Goal: Information Seeking & Learning: Find specific fact

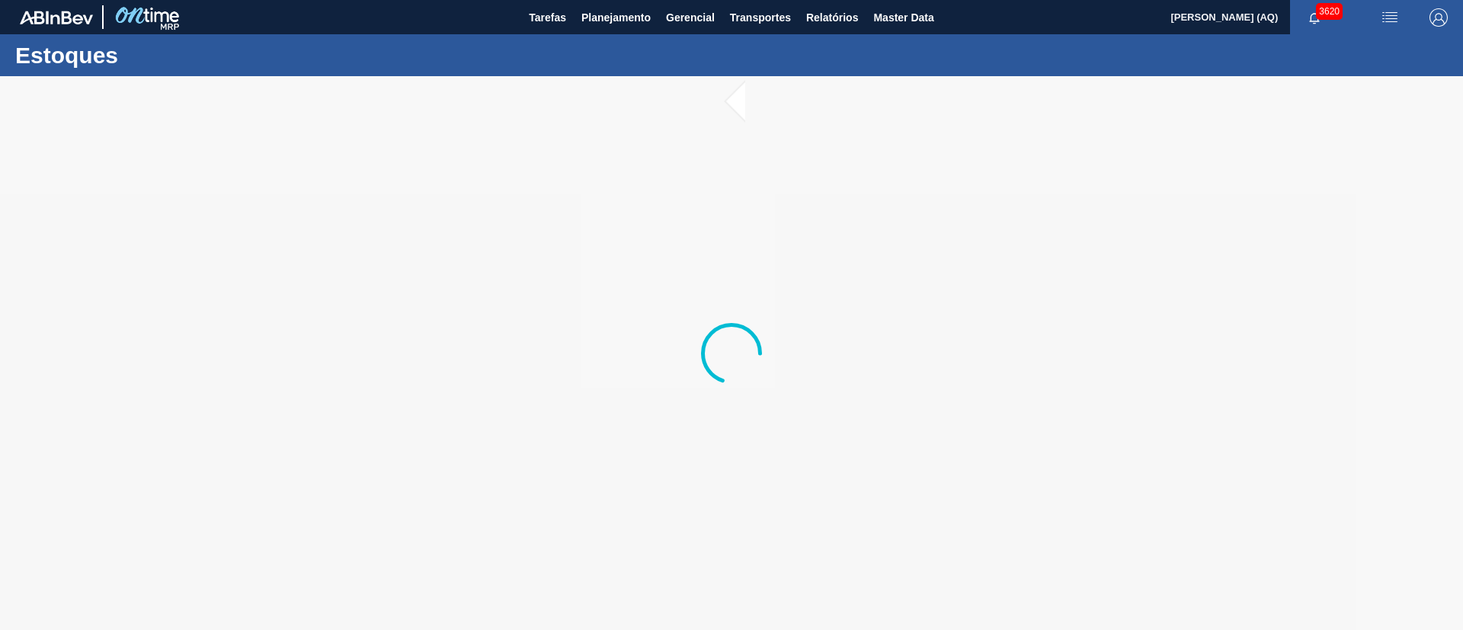
click at [865, 203] on div at bounding box center [731, 353] width 1463 height 554
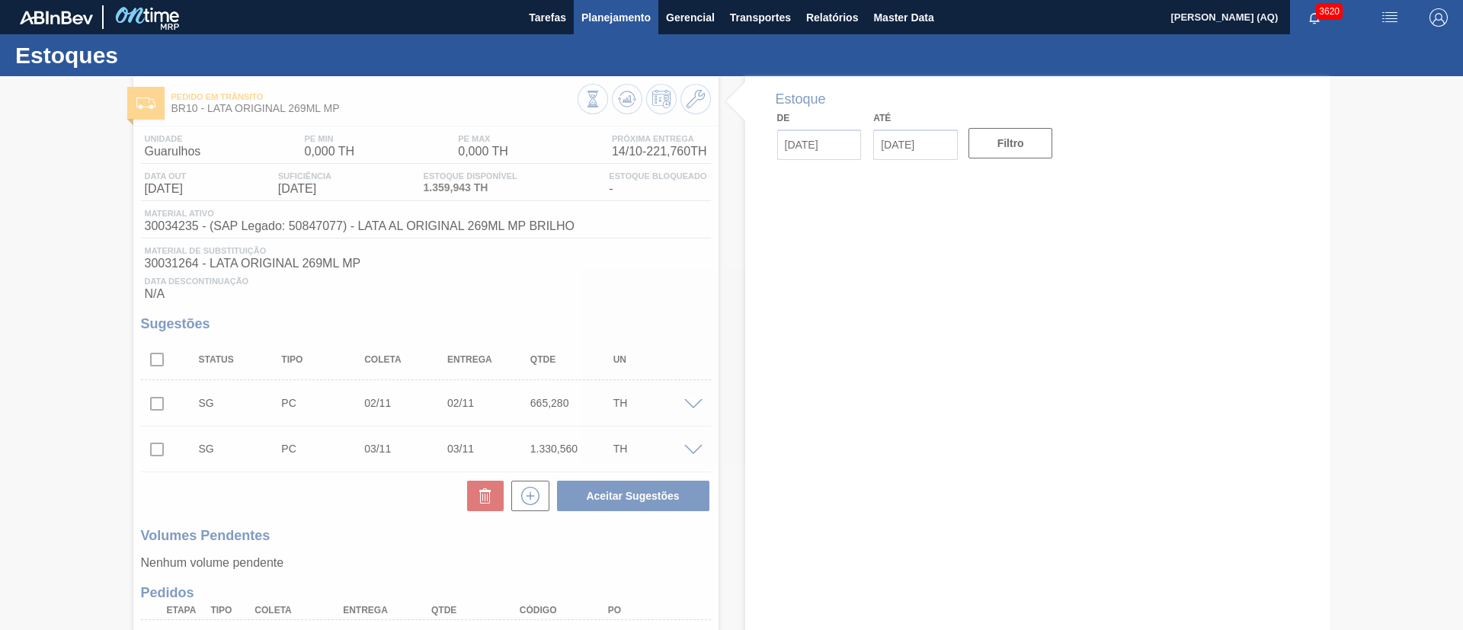
type input "[DATE]"
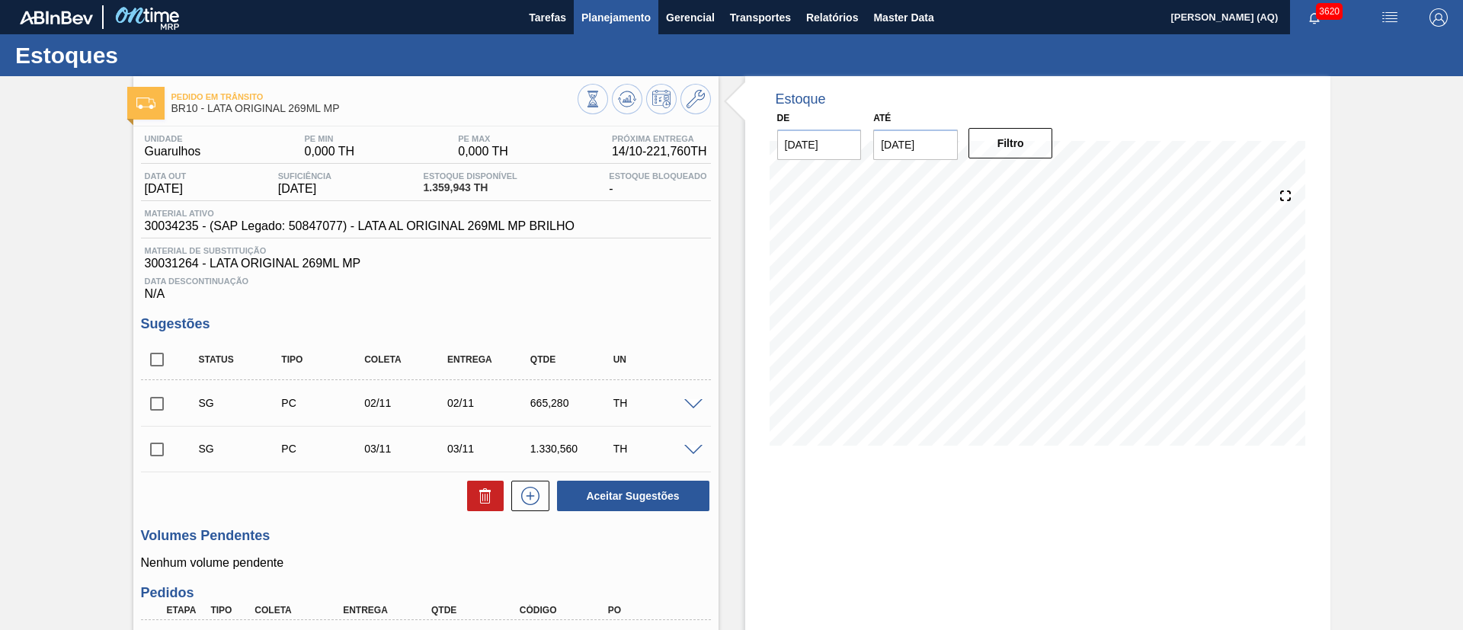
click at [598, 27] on button "Planejamento" at bounding box center [616, 17] width 85 height 34
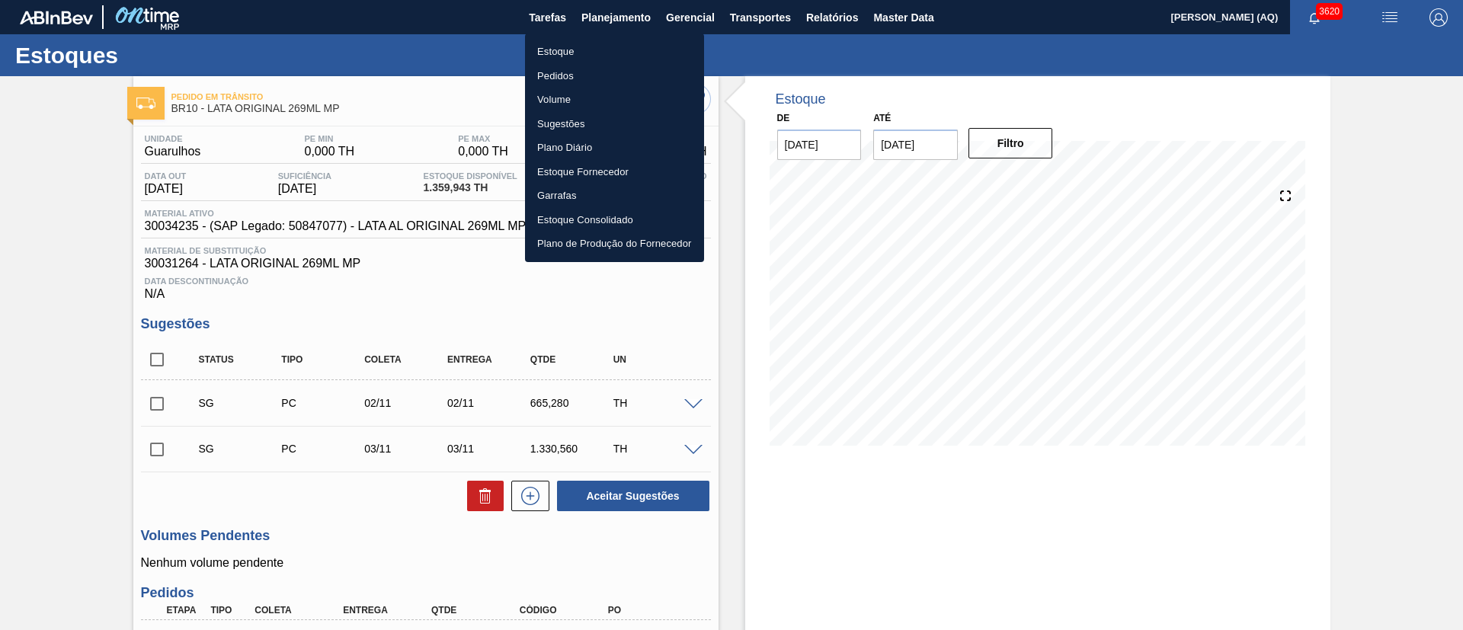
click at [580, 46] on li "Estoque" at bounding box center [614, 52] width 179 height 24
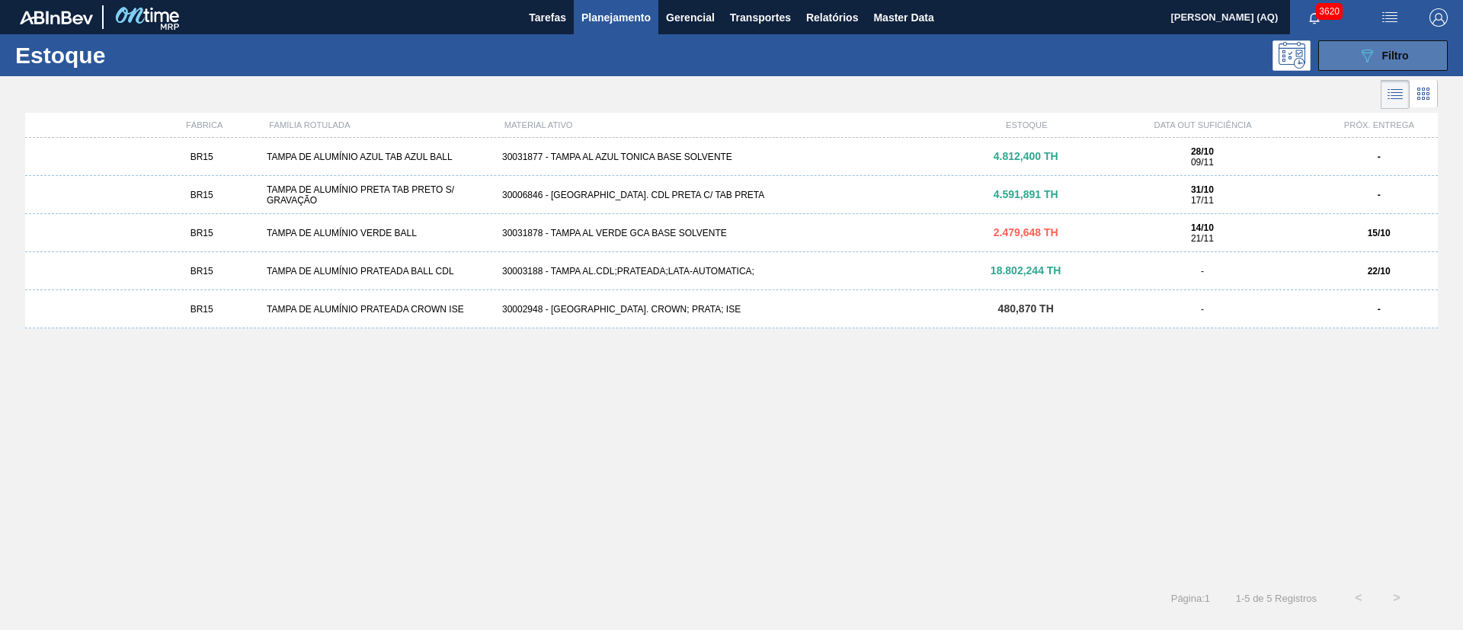
click at [1356, 47] on button "089F7B8B-B2A5-4AFE-B5C0-19BA573D28AC Filtro" at bounding box center [1383, 55] width 130 height 30
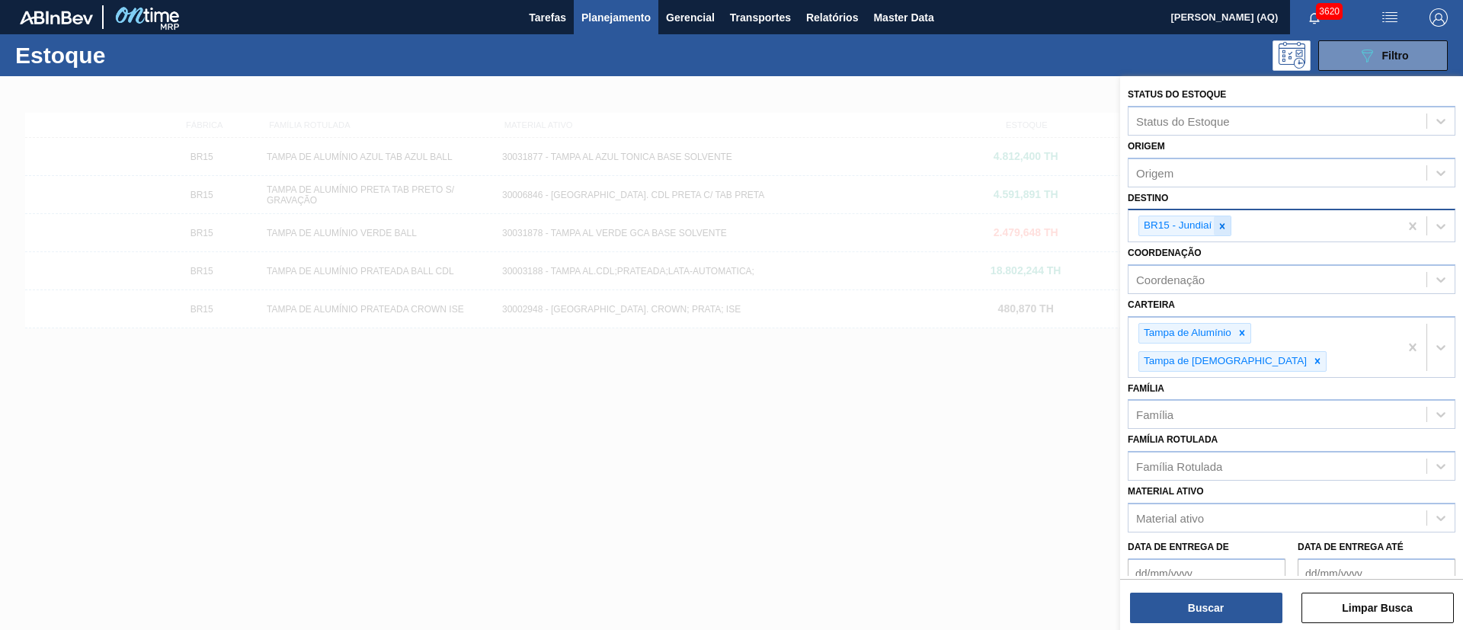
click at [1217, 222] on icon at bounding box center [1222, 226] width 11 height 11
type input "pira"
click at [1327, 351] on div "Tampa de [DEMOGRAPHIC_DATA]" at bounding box center [1232, 361] width 188 height 21
click at [1244, 337] on icon at bounding box center [1242, 333] width 11 height 11
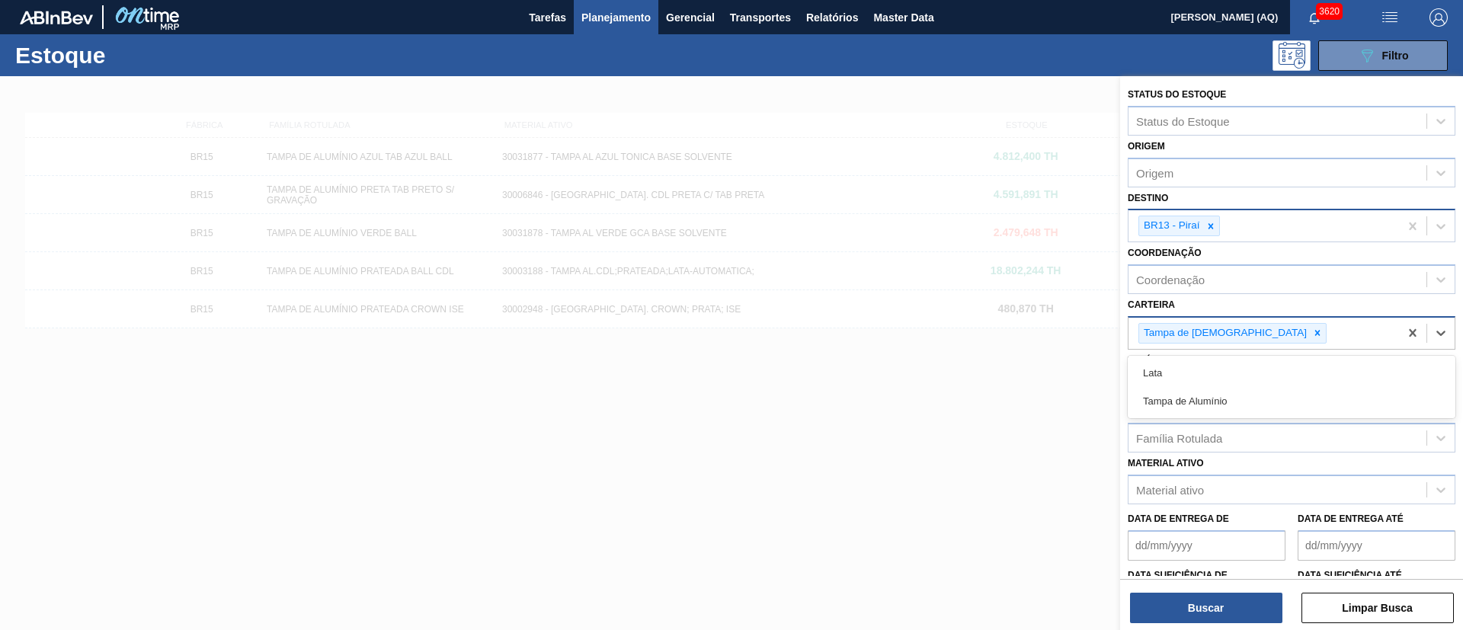
click at [1234, 334] on div "Tampa de [DEMOGRAPHIC_DATA]" at bounding box center [1264, 333] width 271 height 31
click at [1312, 331] on icon at bounding box center [1317, 333] width 11 height 11
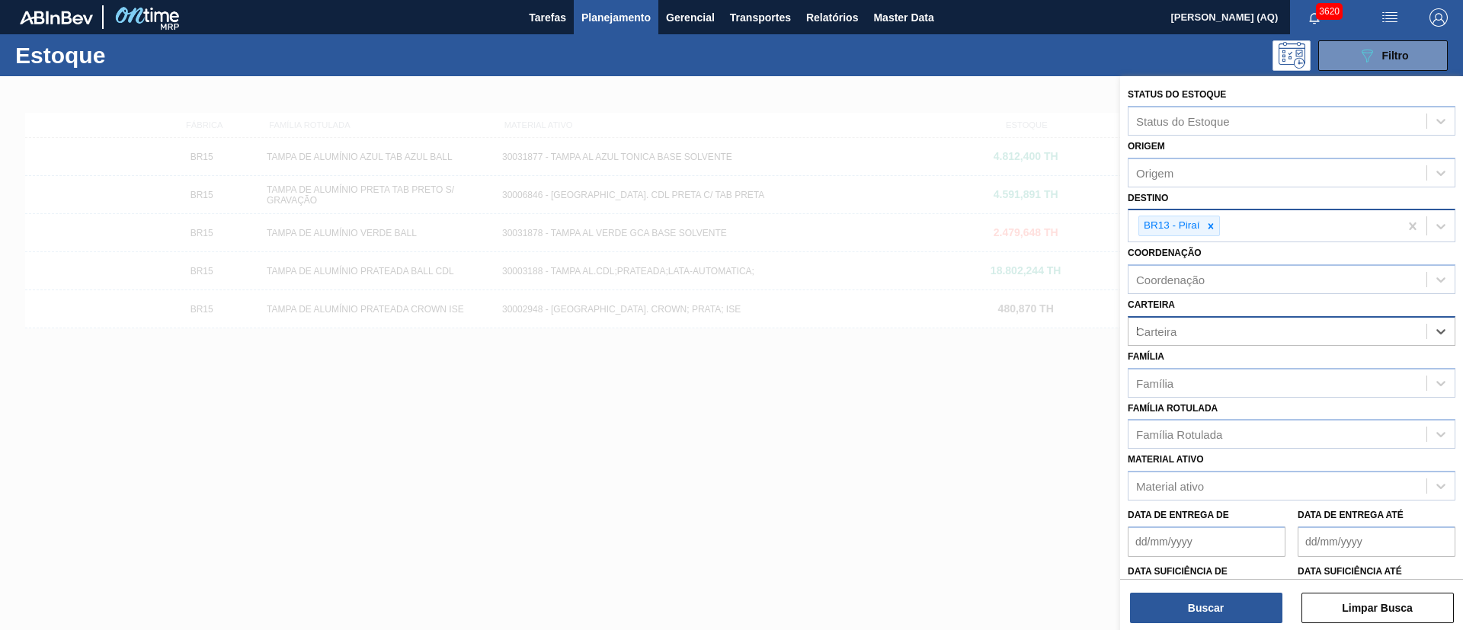
type input "la"
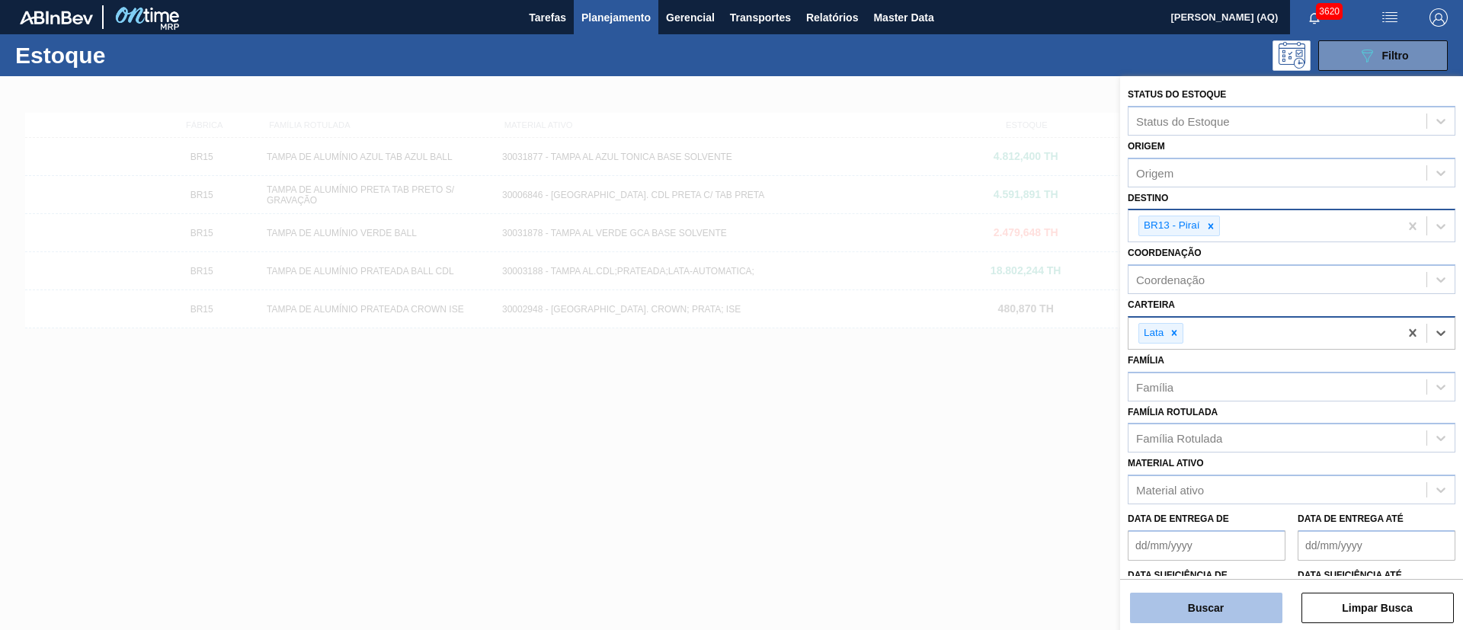
click at [1253, 618] on button "Buscar" at bounding box center [1206, 608] width 152 height 30
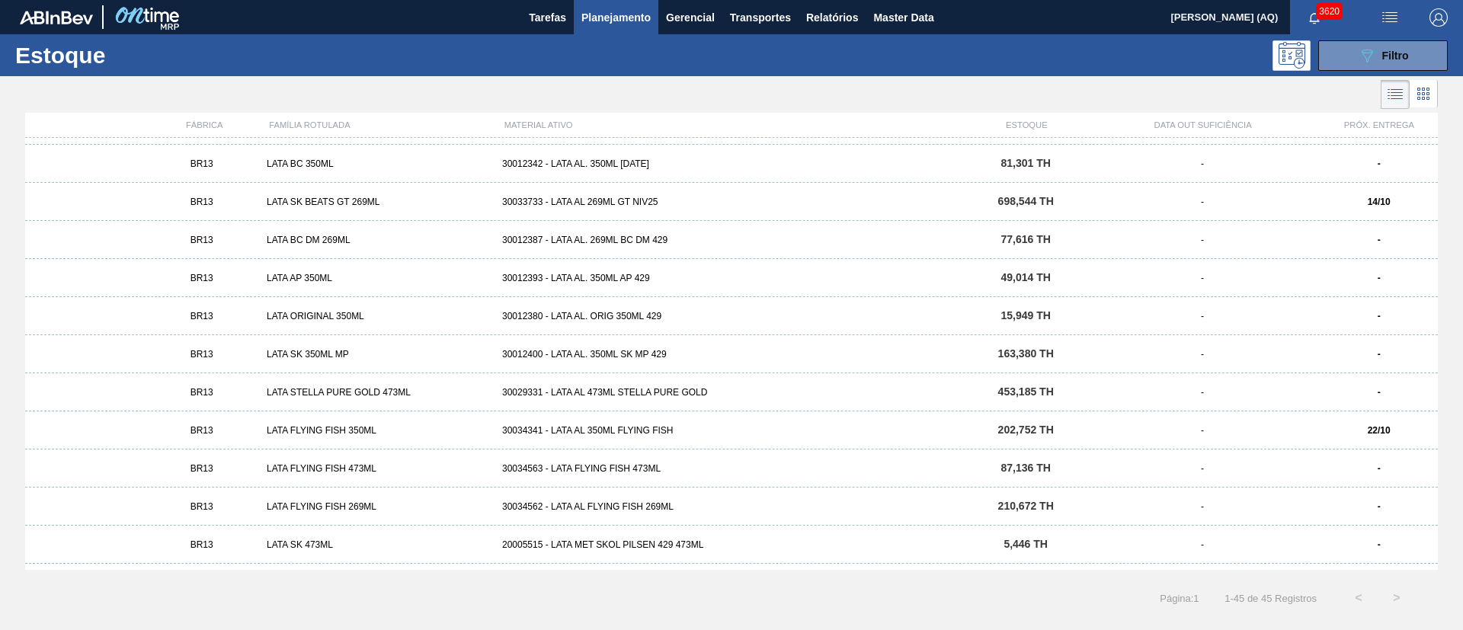
scroll to position [1136, 0]
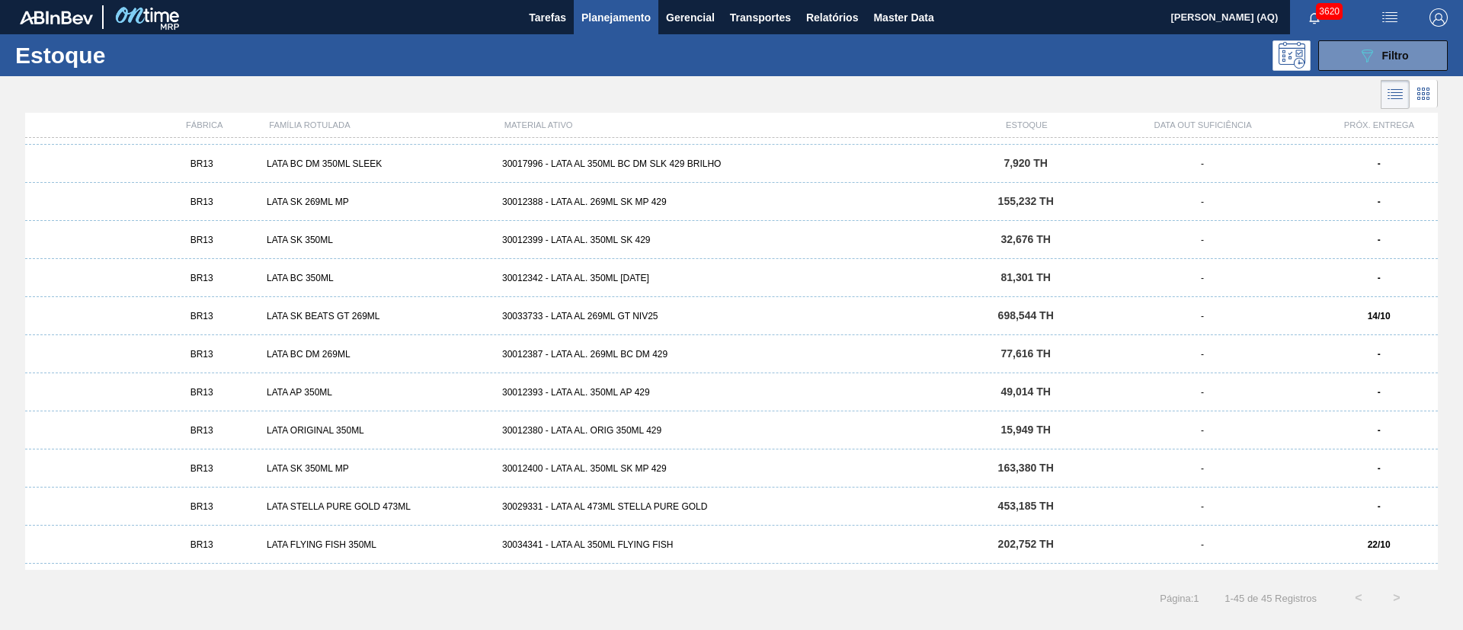
click at [637, 309] on div "BR13 LATA SK BEATS GT 269ML 30033733 - LATA AL 269ML GT NIV25 698,544 TH - 14/10" at bounding box center [731, 316] width 1413 height 38
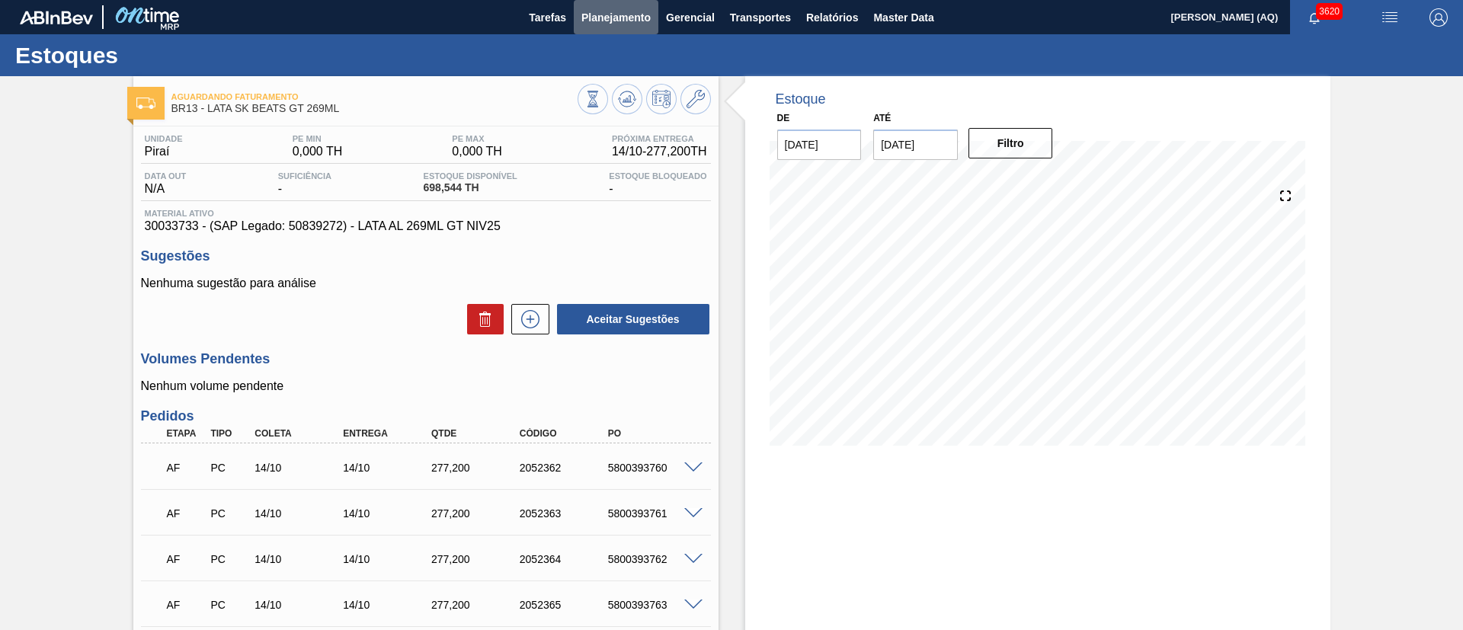
drag, startPoint x: 604, startPoint y: 18, endPoint x: 628, endPoint y: 43, distance: 35.0
click at [605, 18] on span "Planejamento" at bounding box center [615, 17] width 69 height 18
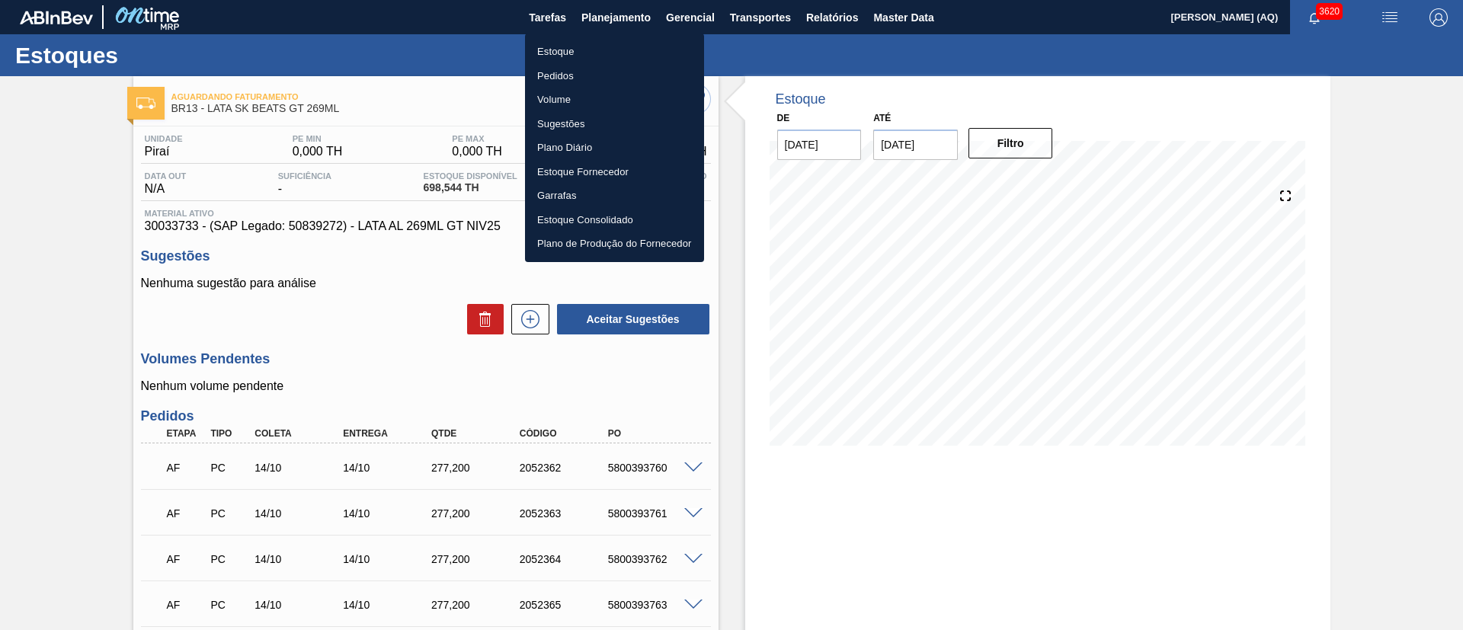
click at [561, 54] on li "Estoque" at bounding box center [614, 52] width 179 height 24
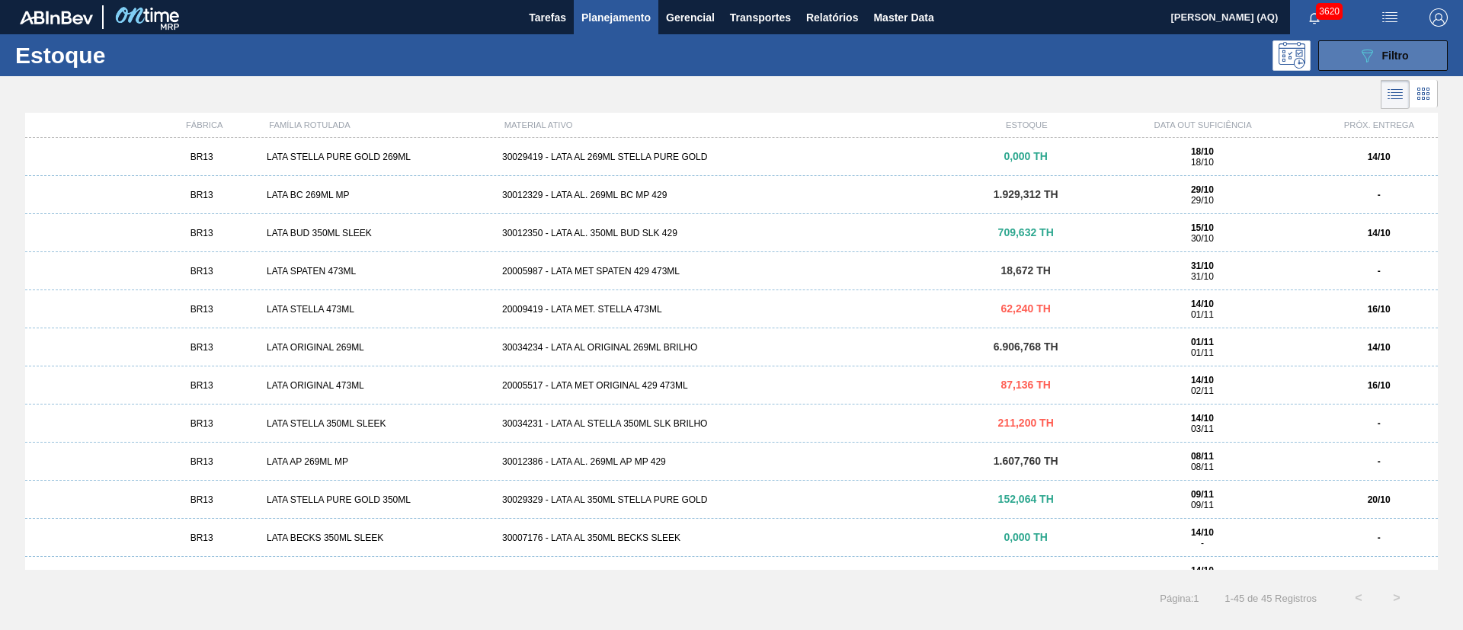
click at [1370, 56] on icon "089F7B8B-B2A5-4AFE-B5C0-19BA573D28AC" at bounding box center [1367, 55] width 18 height 18
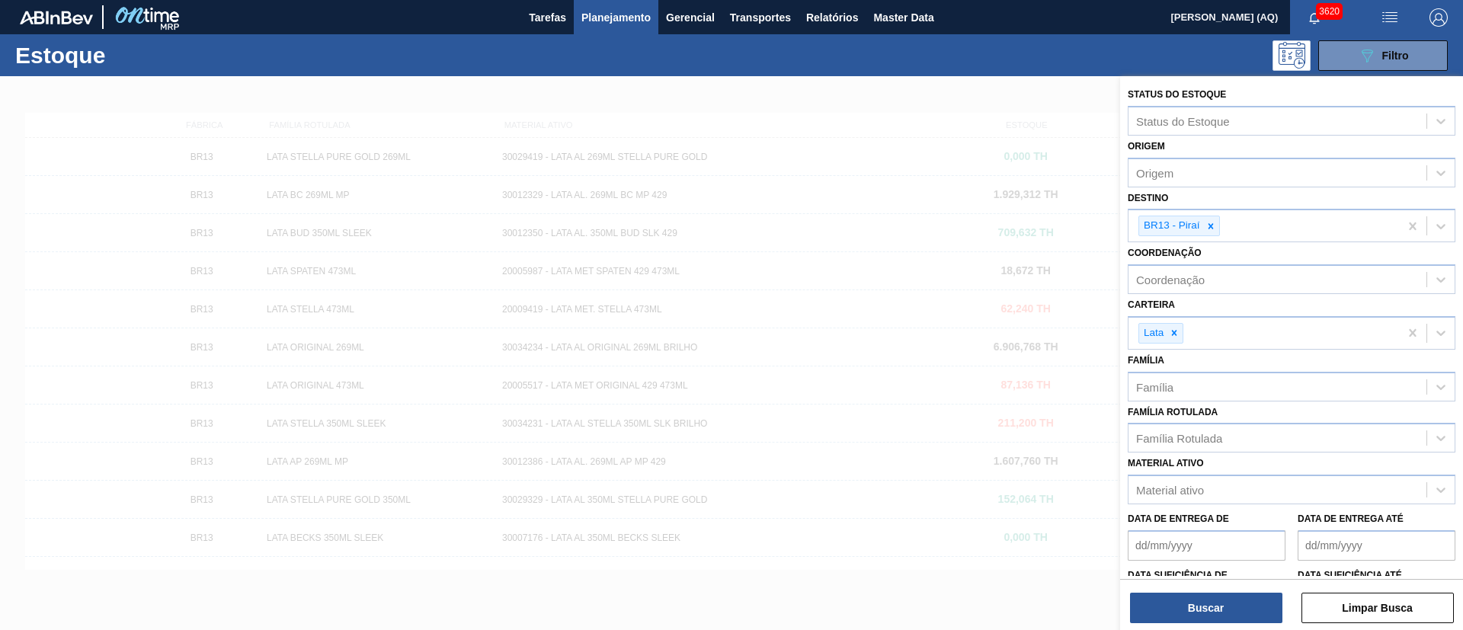
click at [968, 576] on div at bounding box center [731, 391] width 1463 height 630
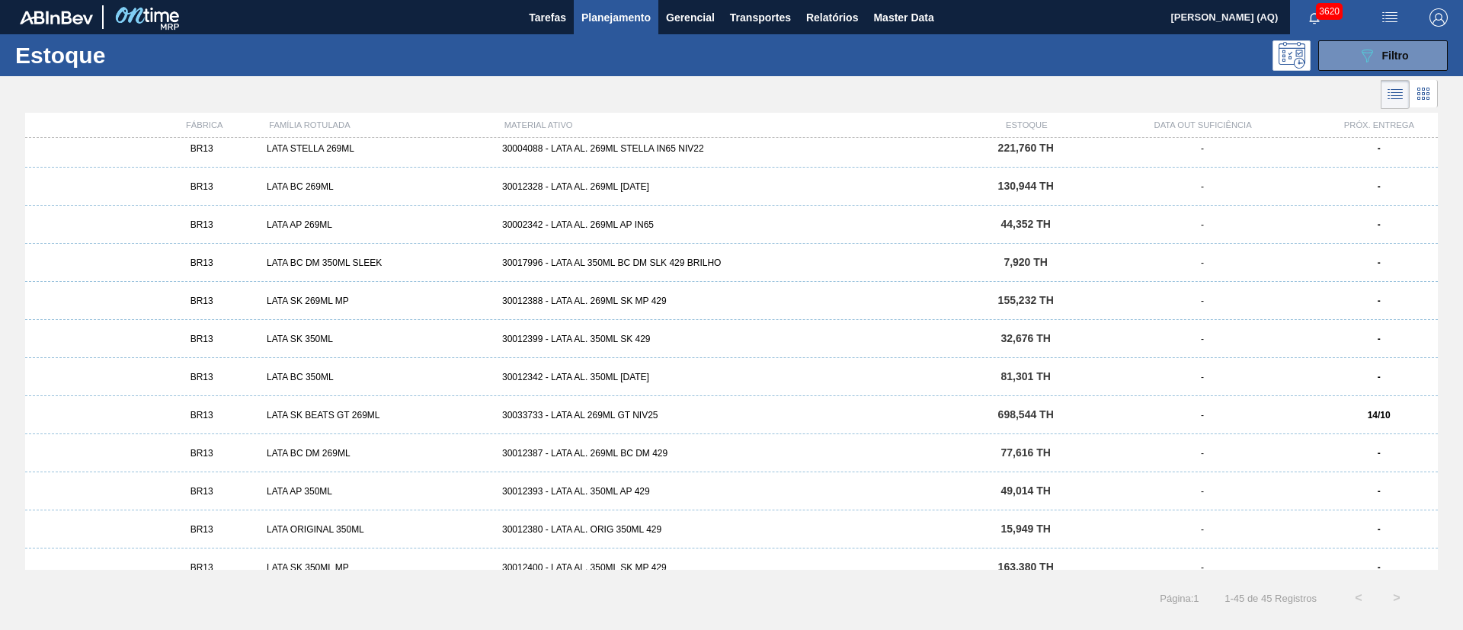
scroll to position [1136, 0]
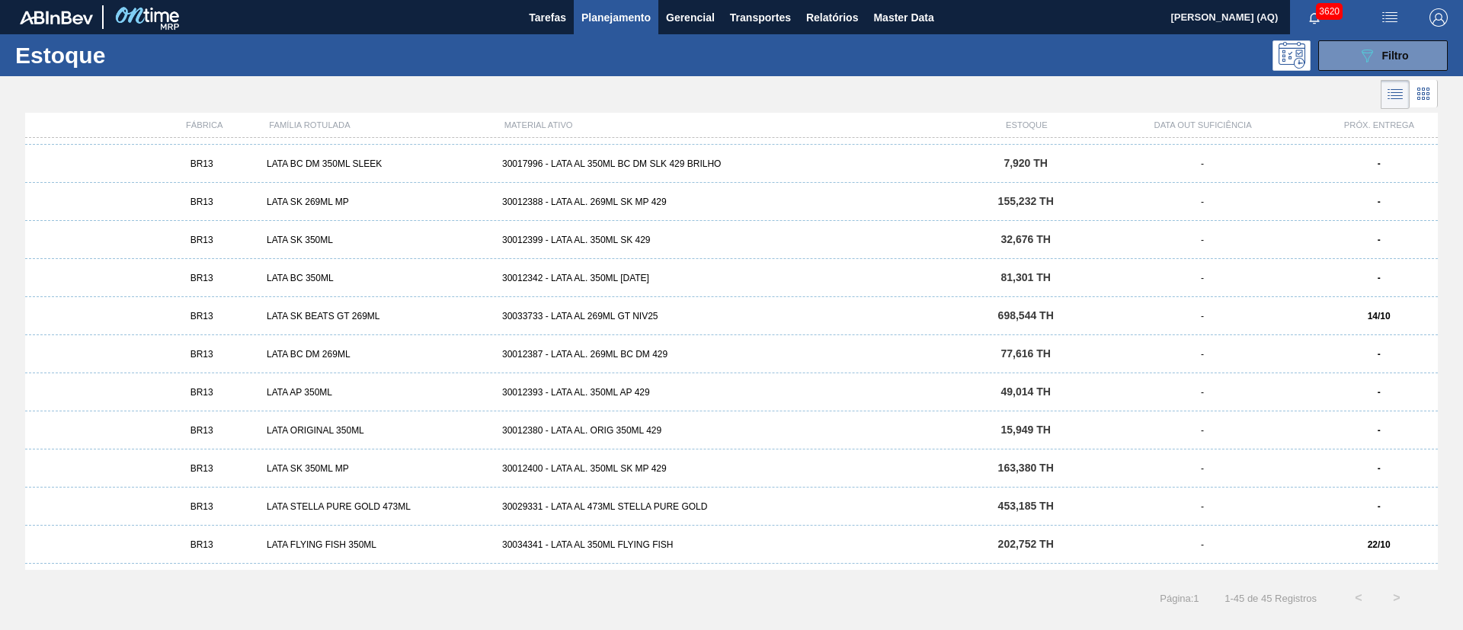
click at [629, 314] on div "30033733 - LATA AL 269ML GT NIV25" at bounding box center [731, 316] width 471 height 11
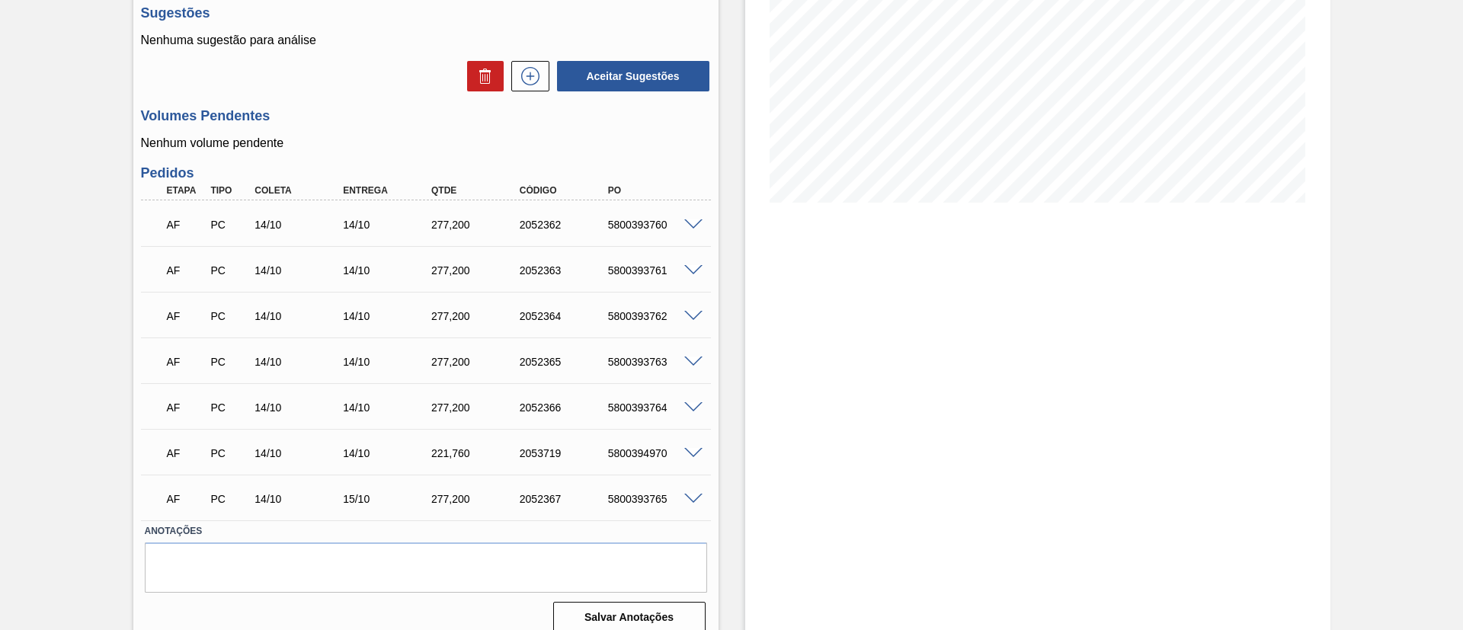
scroll to position [258, 0]
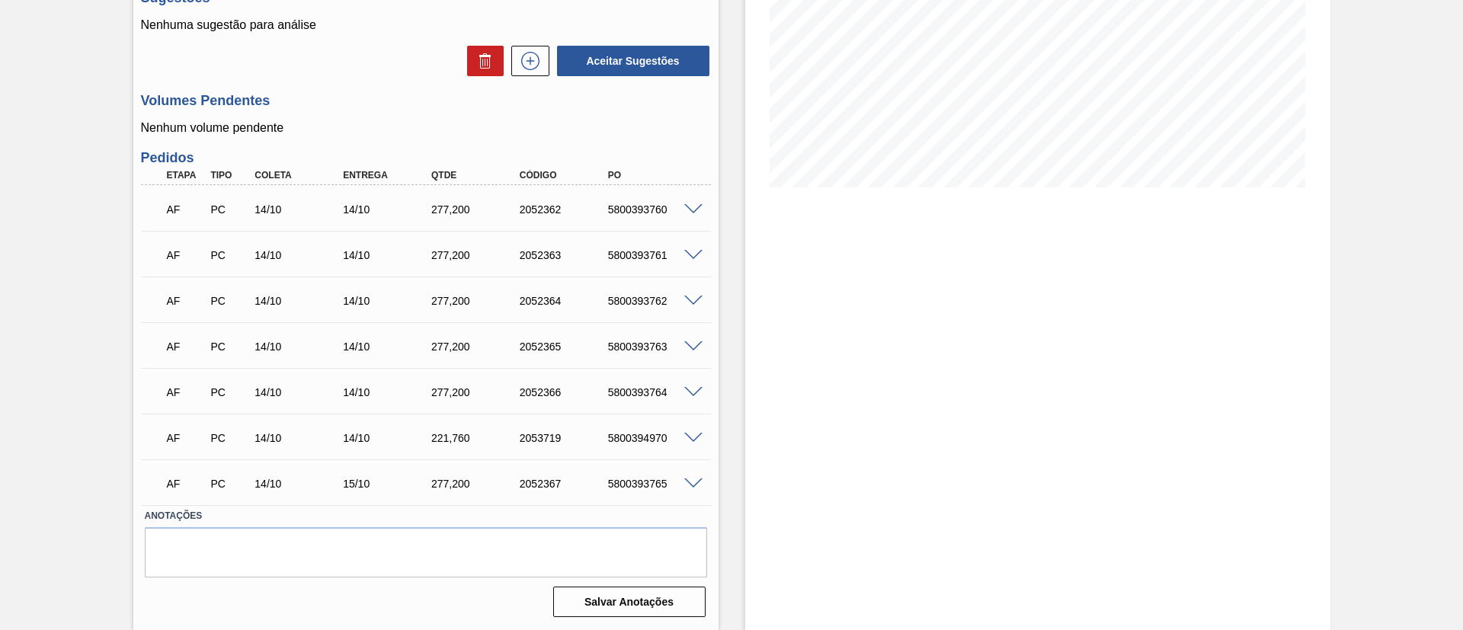
click at [690, 480] on span at bounding box center [693, 484] width 18 height 11
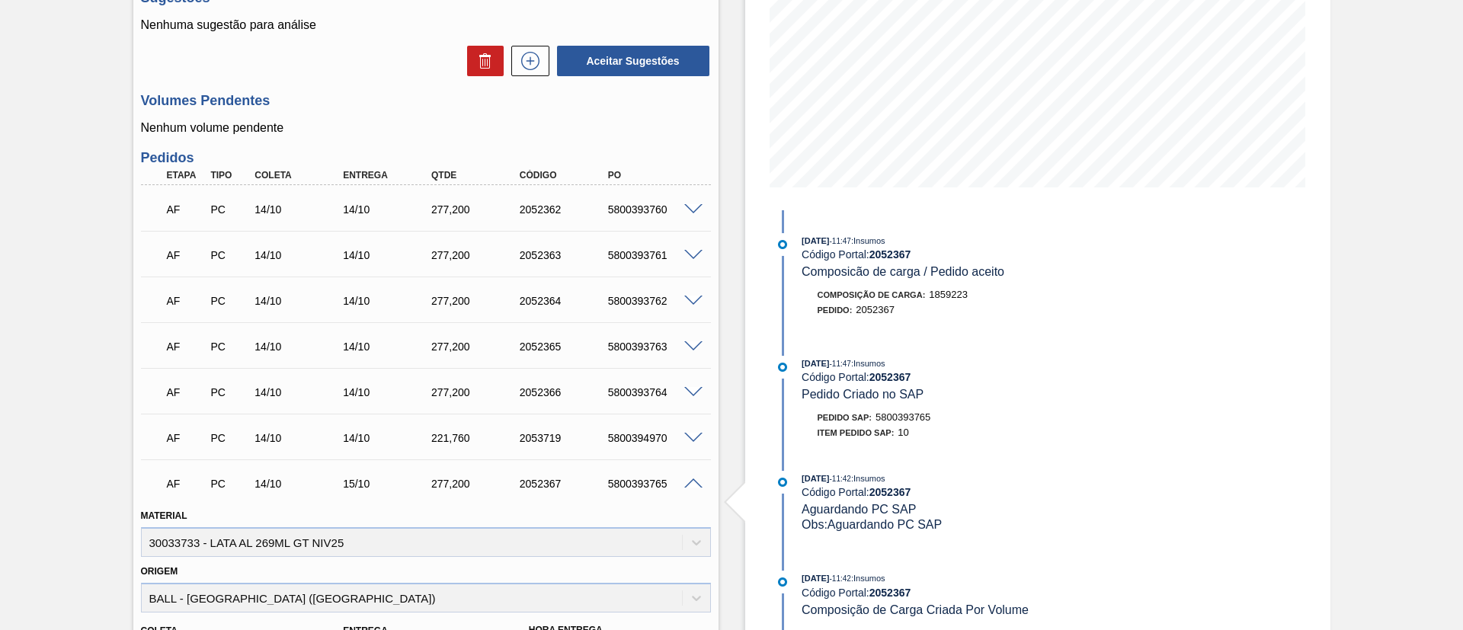
click at [690, 480] on span at bounding box center [693, 484] width 18 height 11
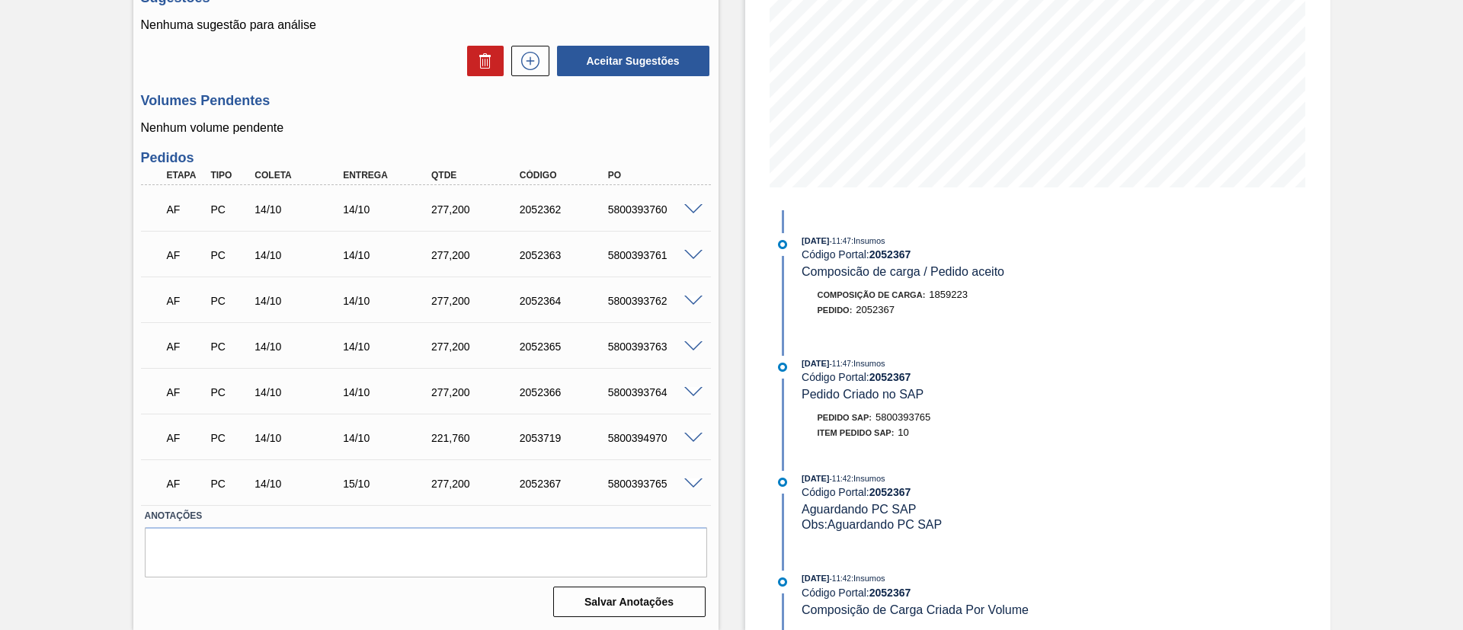
drag, startPoint x: 692, startPoint y: 335, endPoint x: 692, endPoint y: 354, distance: 19.1
click at [691, 341] on div "AF PC 14/10 14/10 277,[PHONE_NUMBER] 5800393763" at bounding box center [426, 345] width 570 height 38
click at [692, 347] on span at bounding box center [693, 346] width 18 height 11
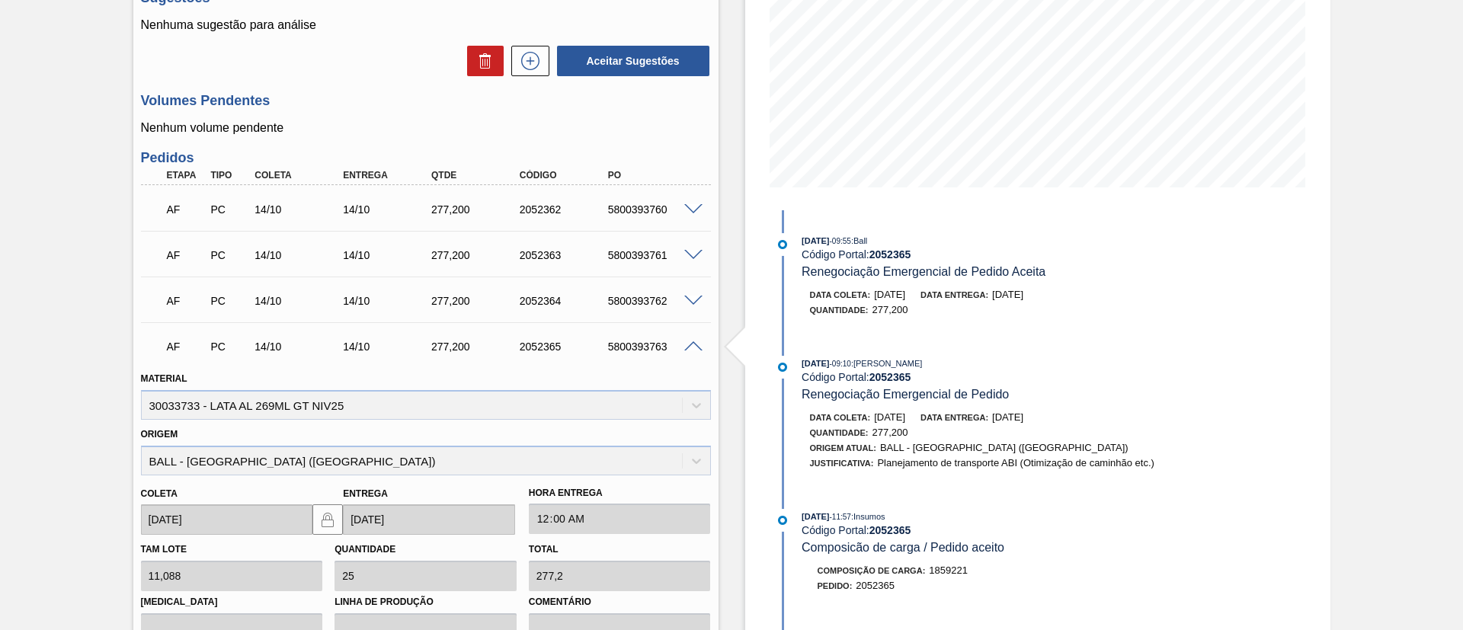
click at [692, 347] on span at bounding box center [693, 346] width 18 height 11
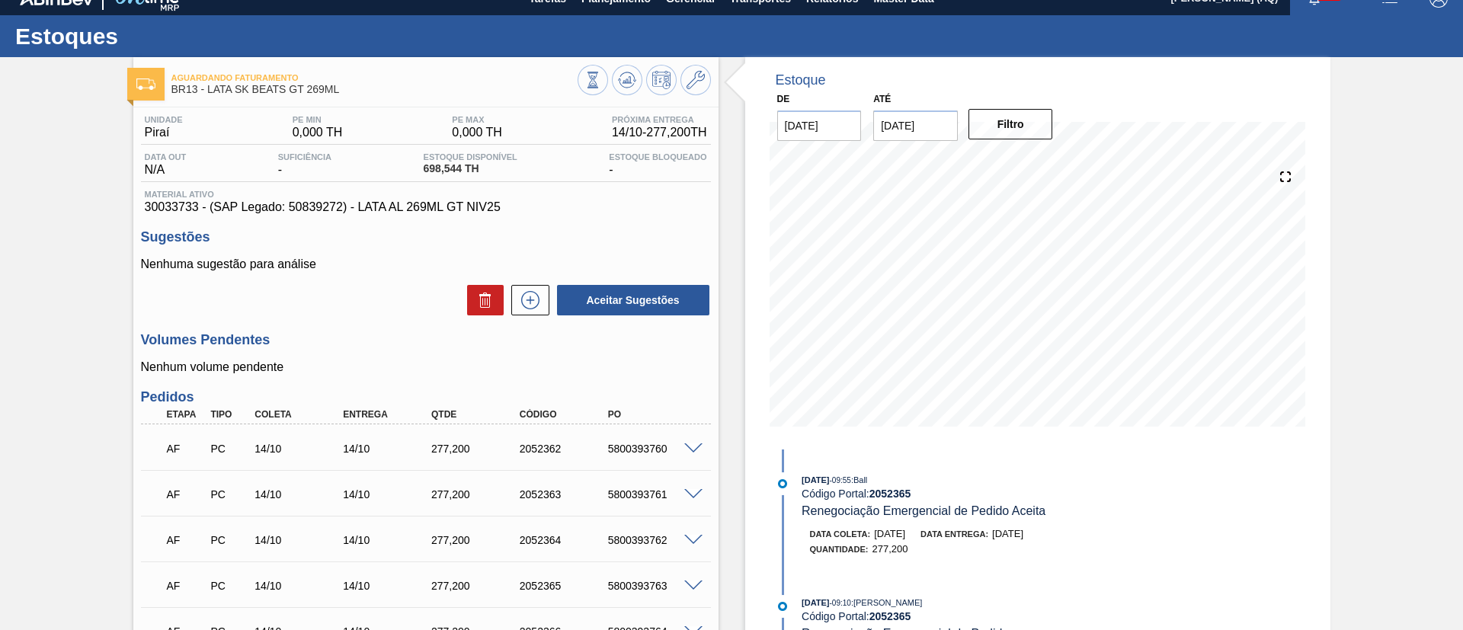
scroll to position [0, 0]
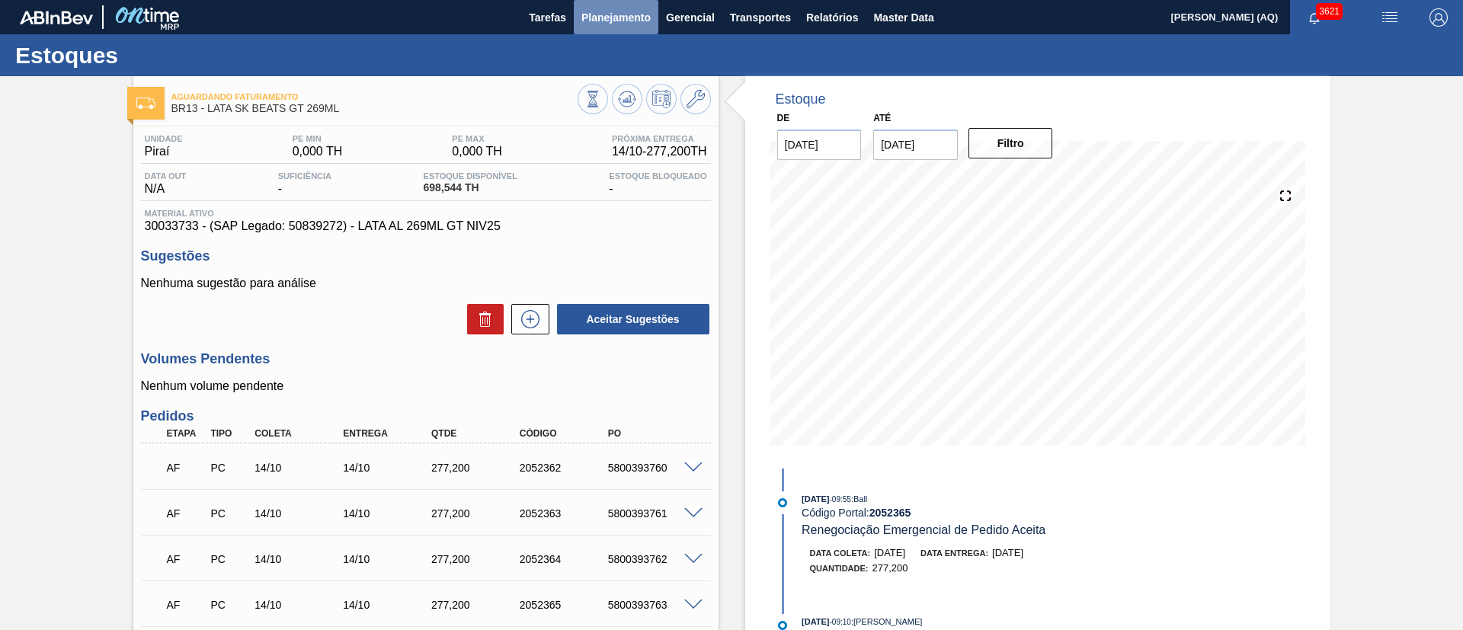
click at [616, 8] on span "Planejamento" at bounding box center [615, 17] width 69 height 18
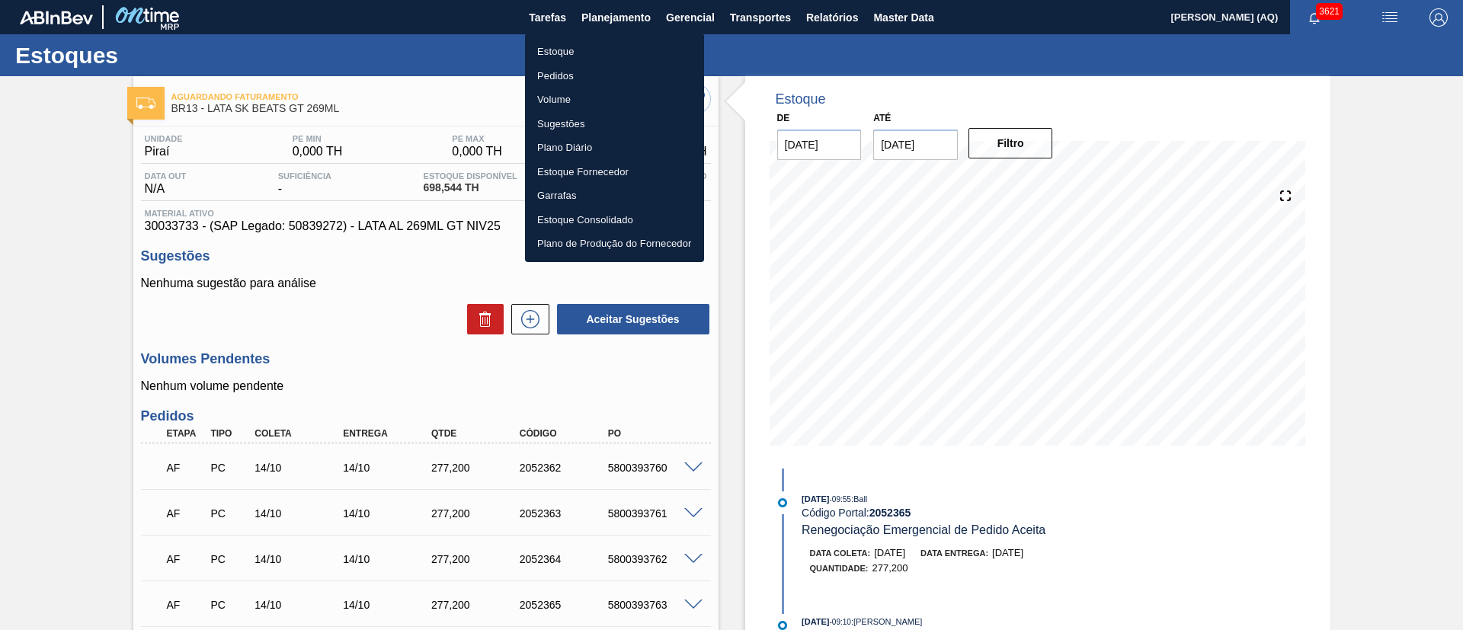
click at [575, 50] on li "Estoque" at bounding box center [614, 52] width 179 height 24
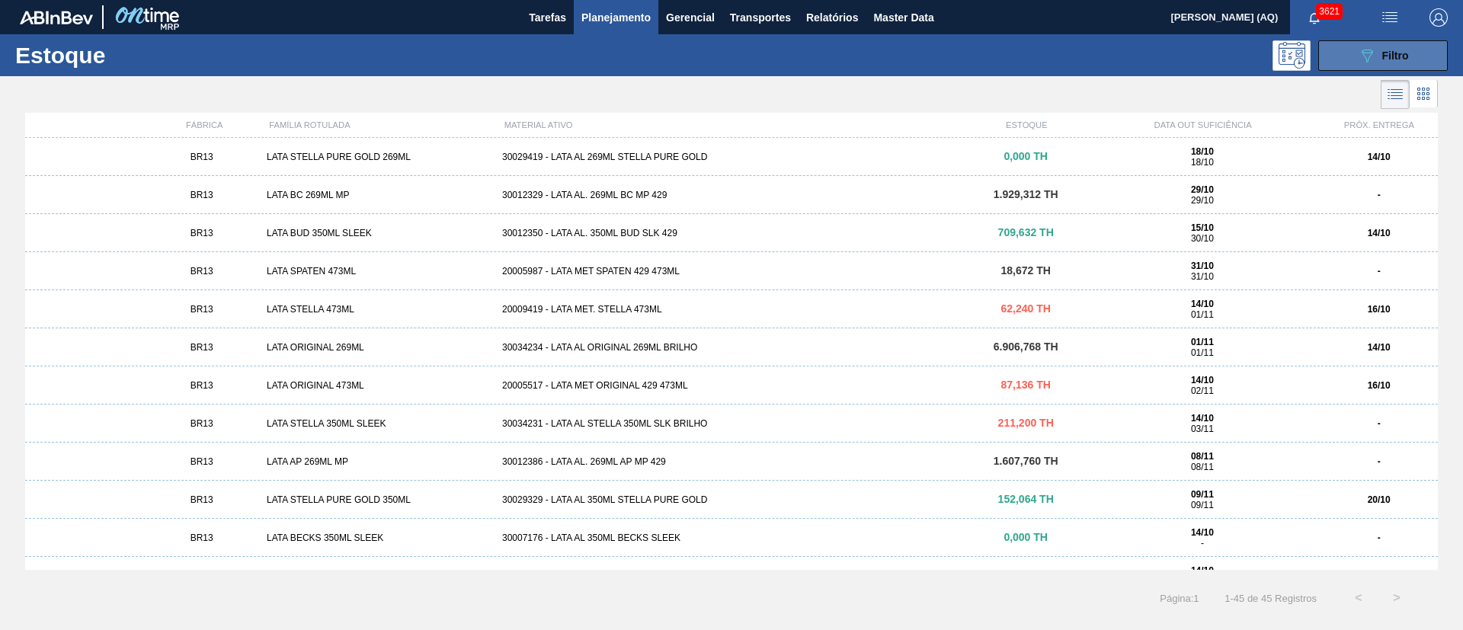
drag, startPoint x: 1351, startPoint y: 46, endPoint x: 1342, endPoint y: 63, distance: 19.1
click at [1350, 49] on button "089F7B8B-B2A5-4AFE-B5C0-19BA573D28AC Filtro" at bounding box center [1383, 55] width 130 height 30
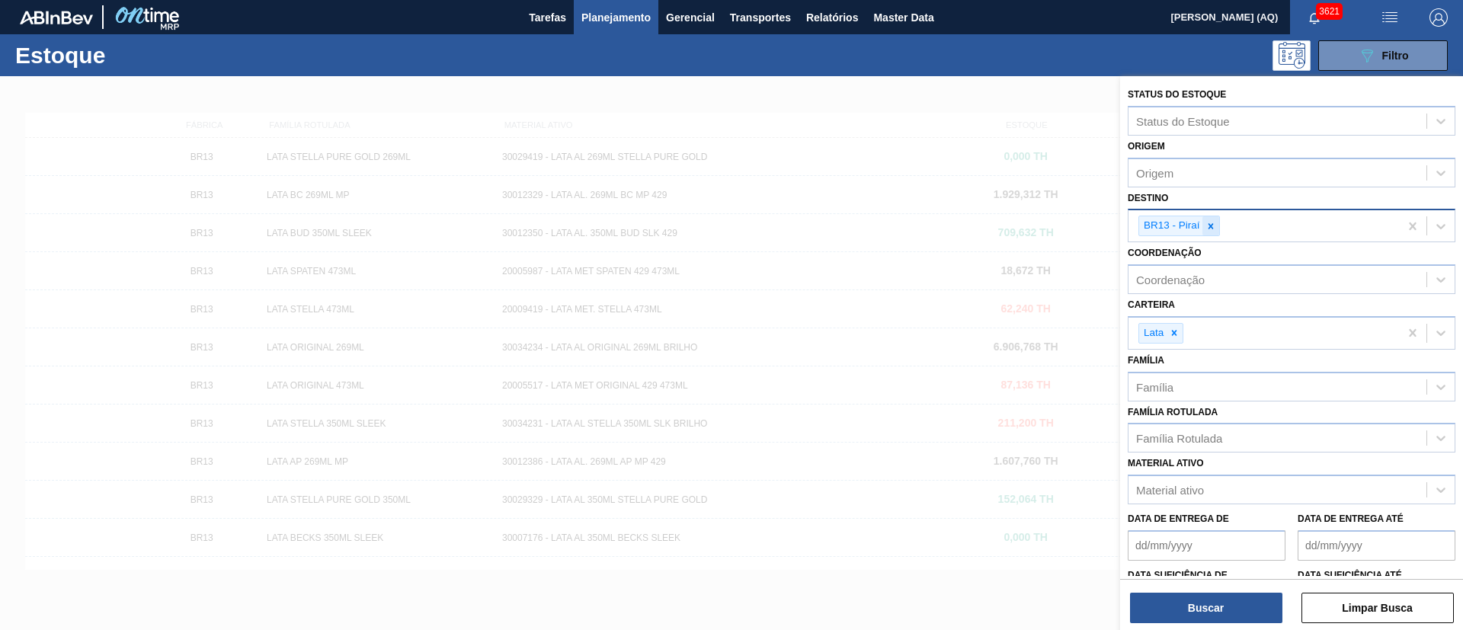
click at [1212, 228] on icon at bounding box center [1210, 225] width 5 height 5
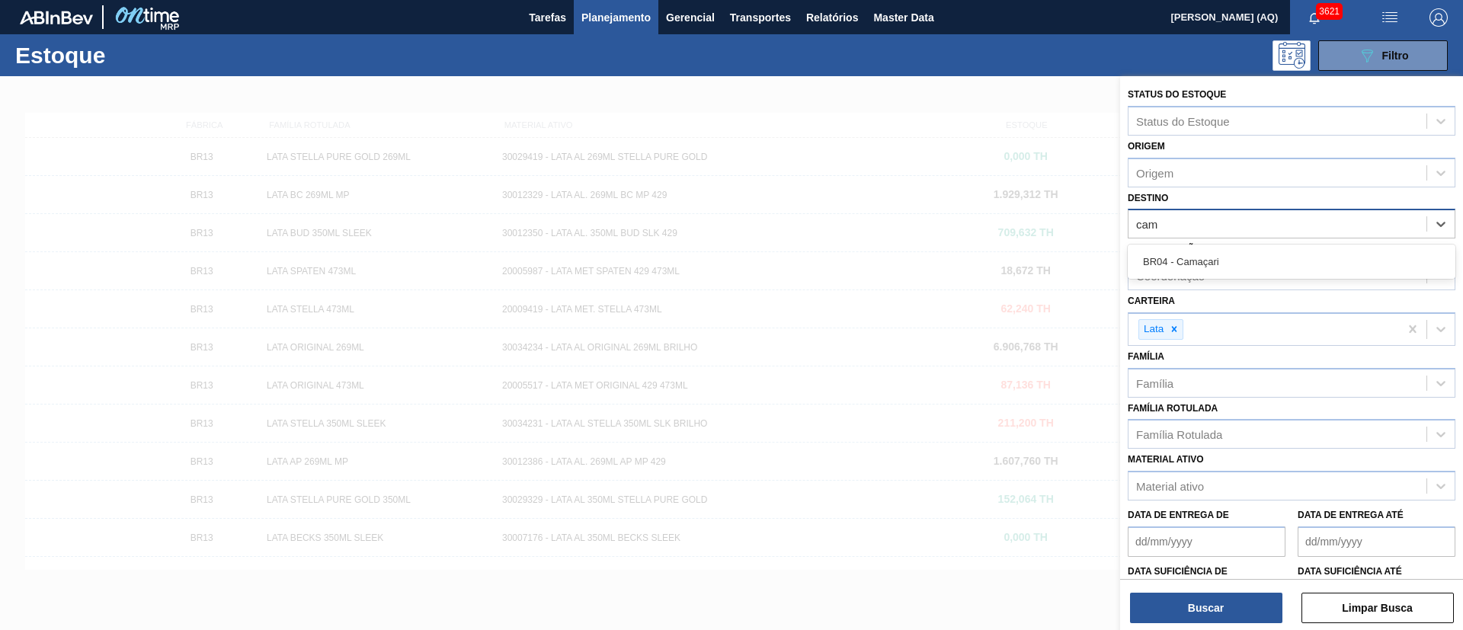
type input "cama"
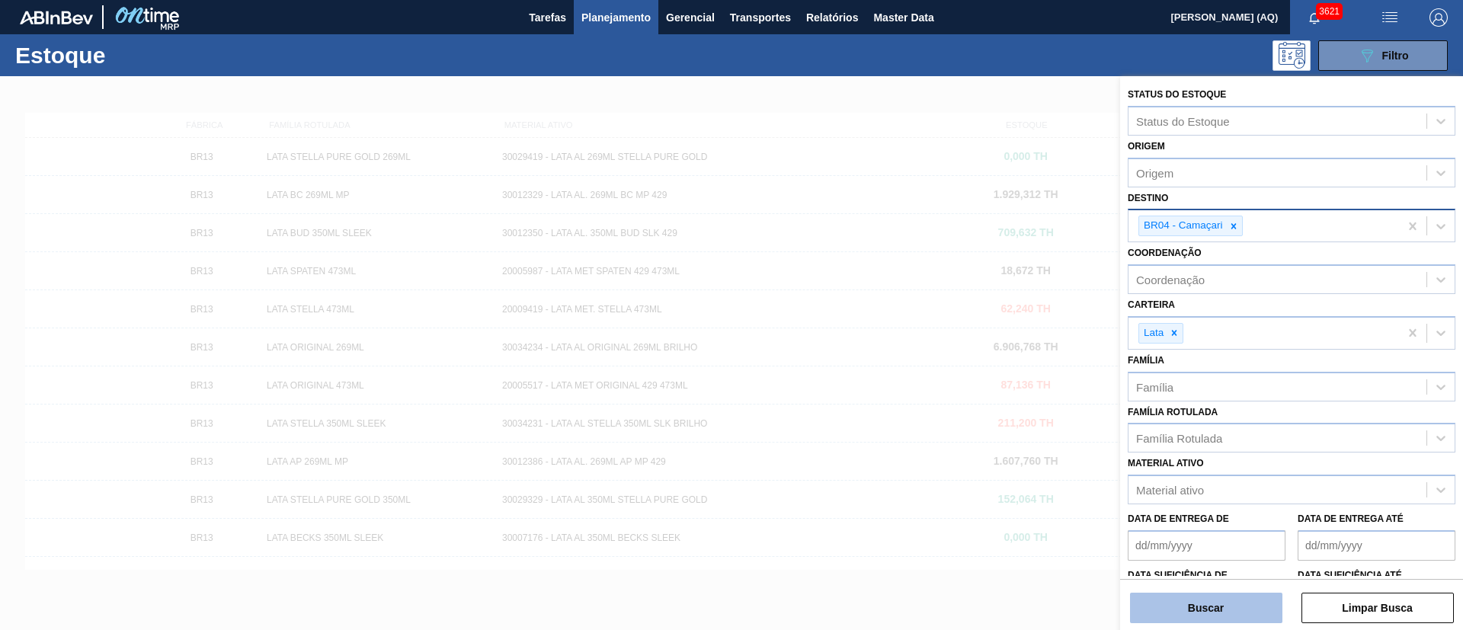
click at [1259, 614] on button "Buscar" at bounding box center [1206, 608] width 152 height 30
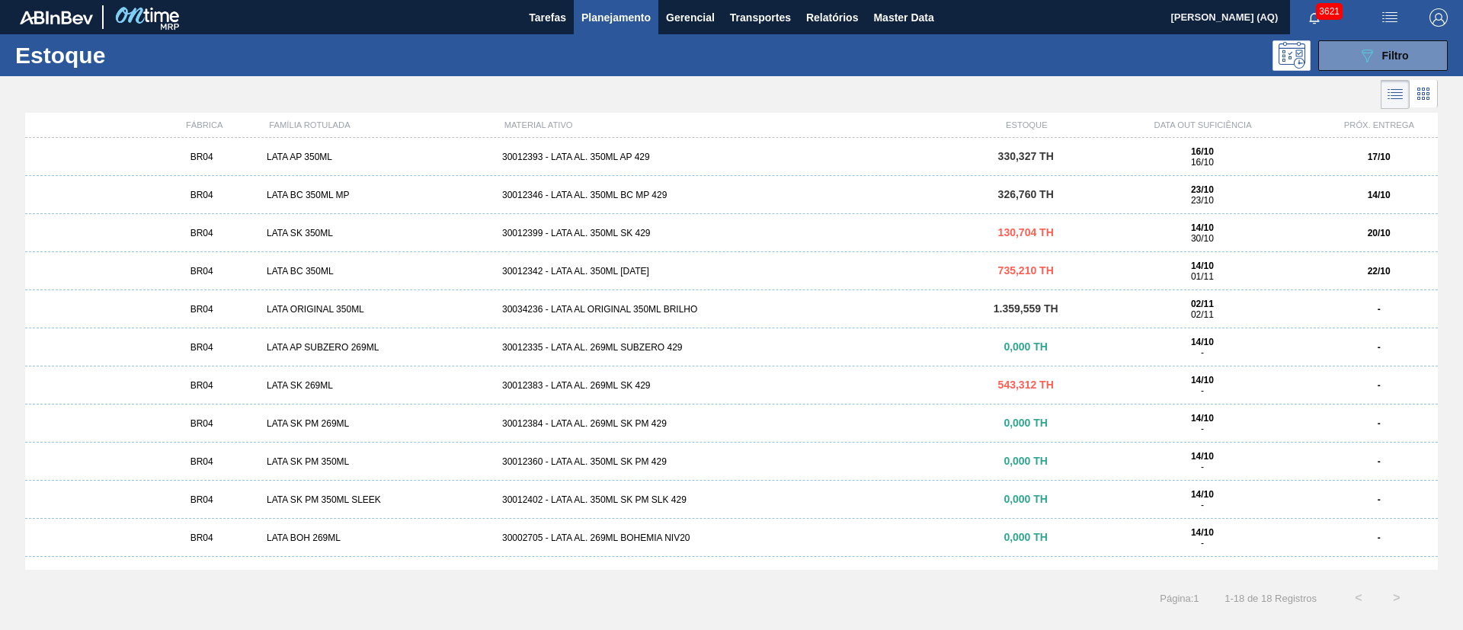
click at [644, 155] on div "30012393 - LATA AL. 350ML AP 429" at bounding box center [731, 157] width 471 height 11
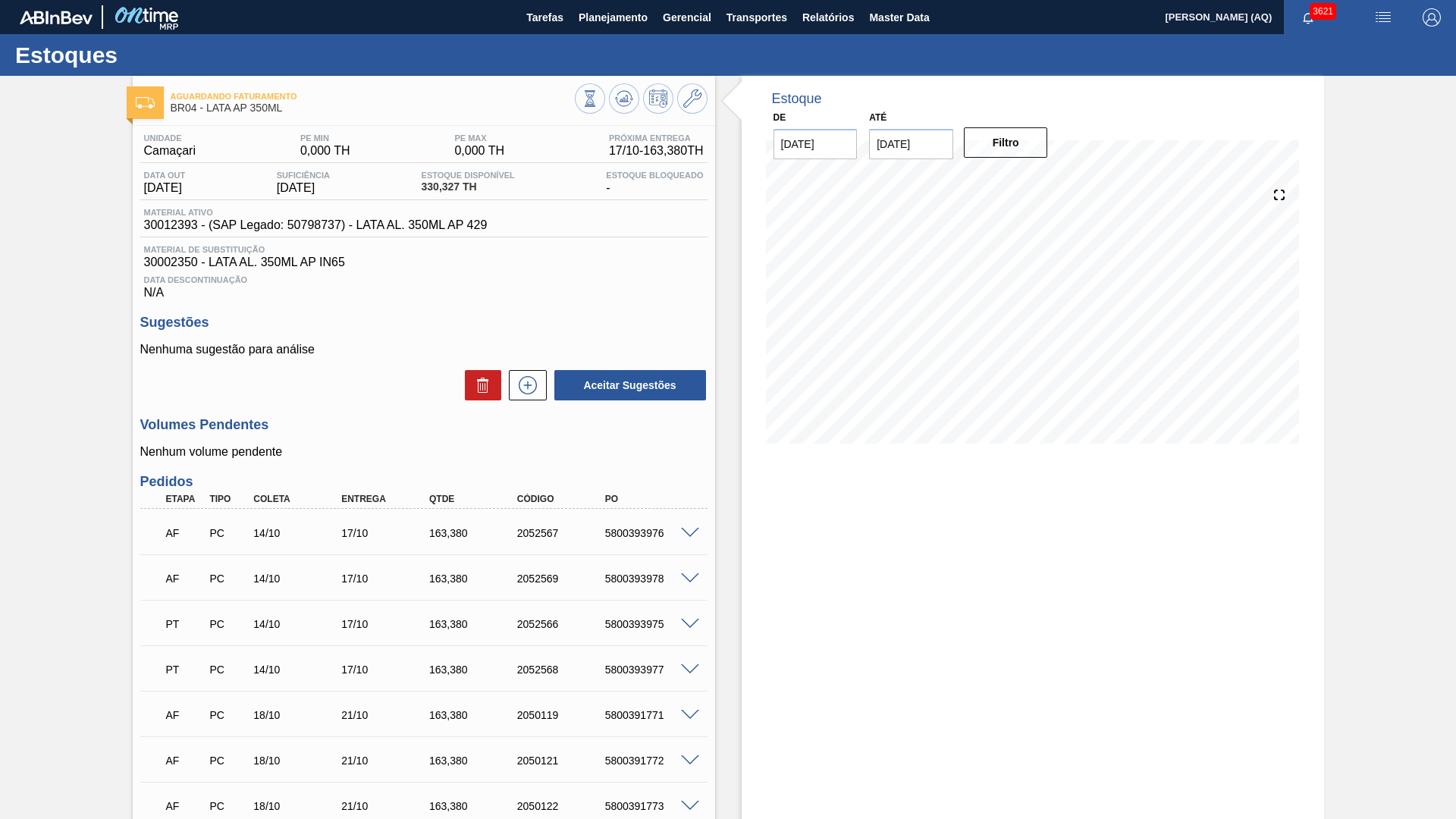
click at [1382, 499] on div "Aguardando Faturamento BR04 - LATA AP 350ML Unidade Camaçari PE MIN 0,000 TH PE…" at bounding box center [728, 650] width 1456 height 1149
click at [813, 506] on div "Estoque De [DATE] Até [DATE] Filtro 23/10 Projeção de Estoque 1,597.119 [DOMAIN…" at bounding box center [1032, 650] width 582 height 1149
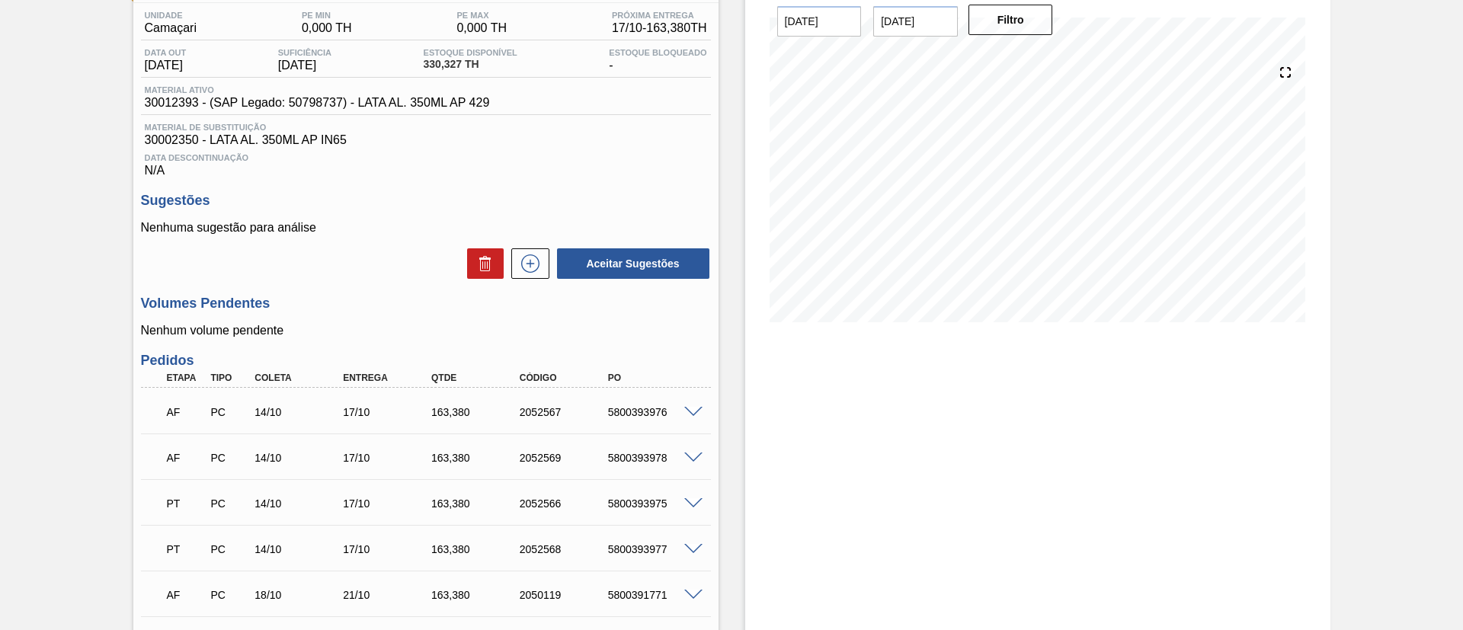
scroll to position [229, 0]
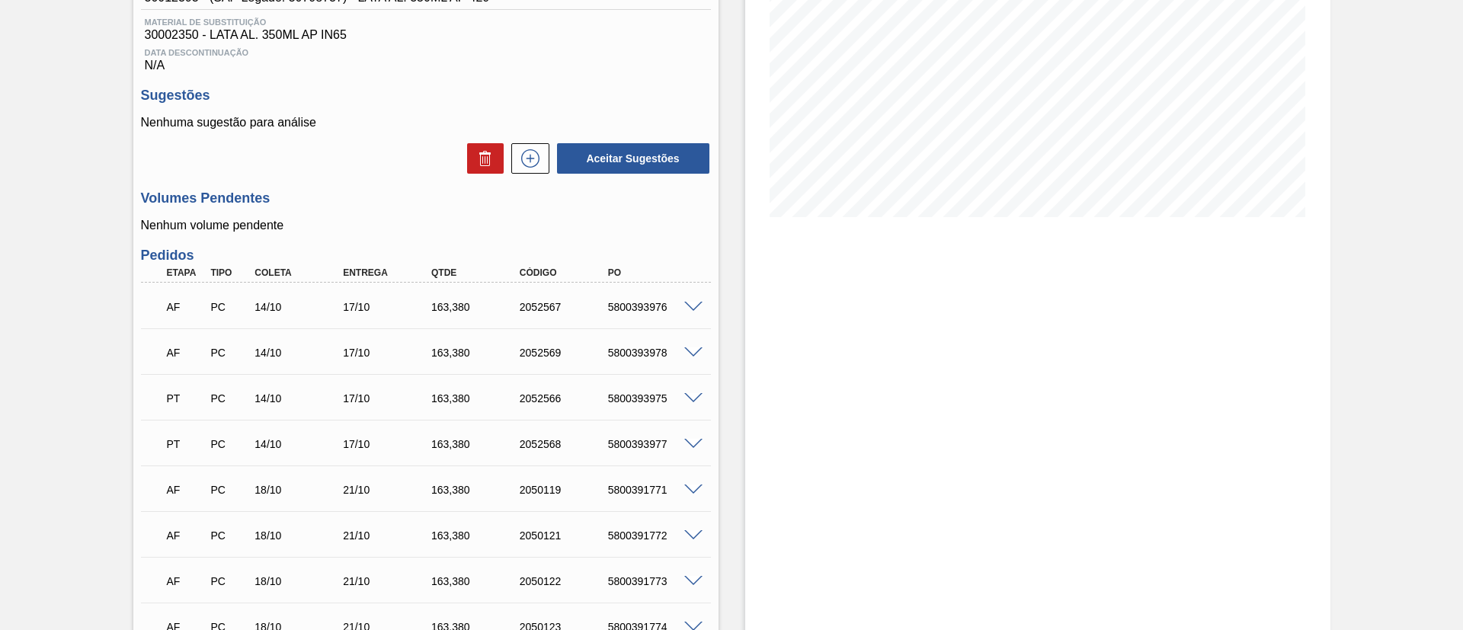
click at [694, 308] on span at bounding box center [693, 307] width 18 height 11
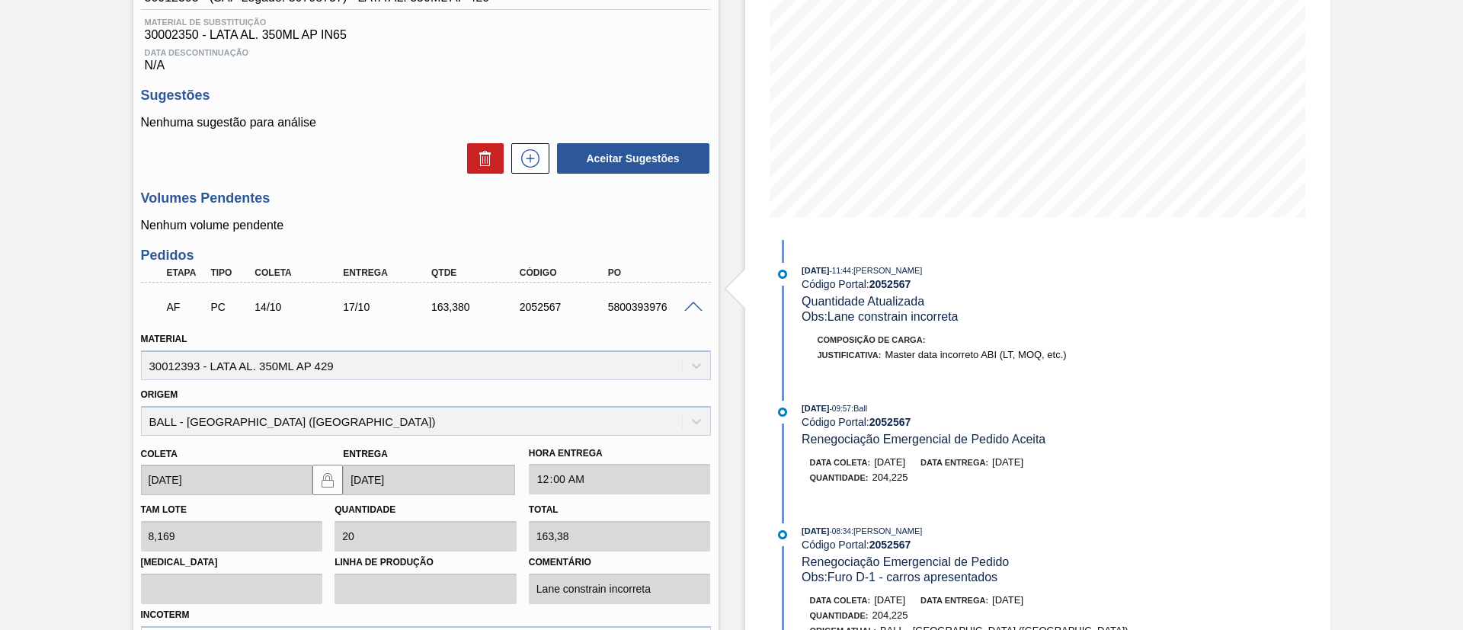
click at [694, 308] on span at bounding box center [693, 307] width 18 height 11
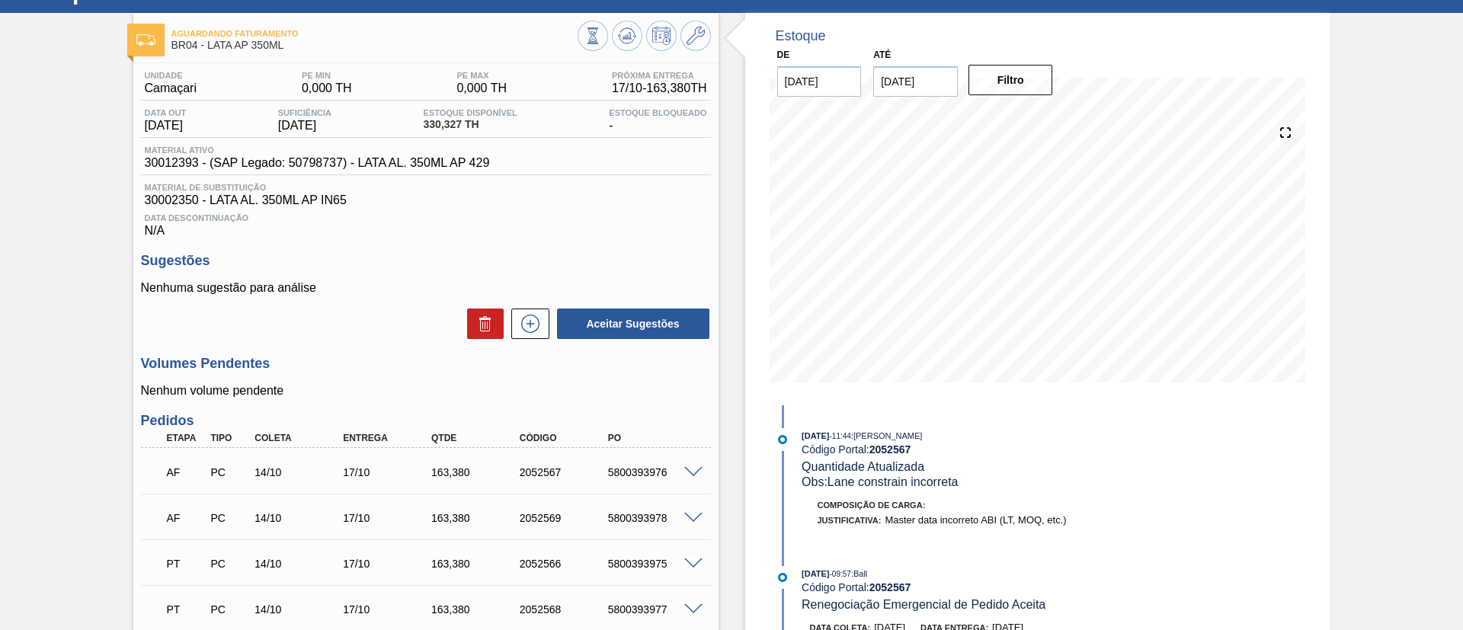
scroll to position [0, 0]
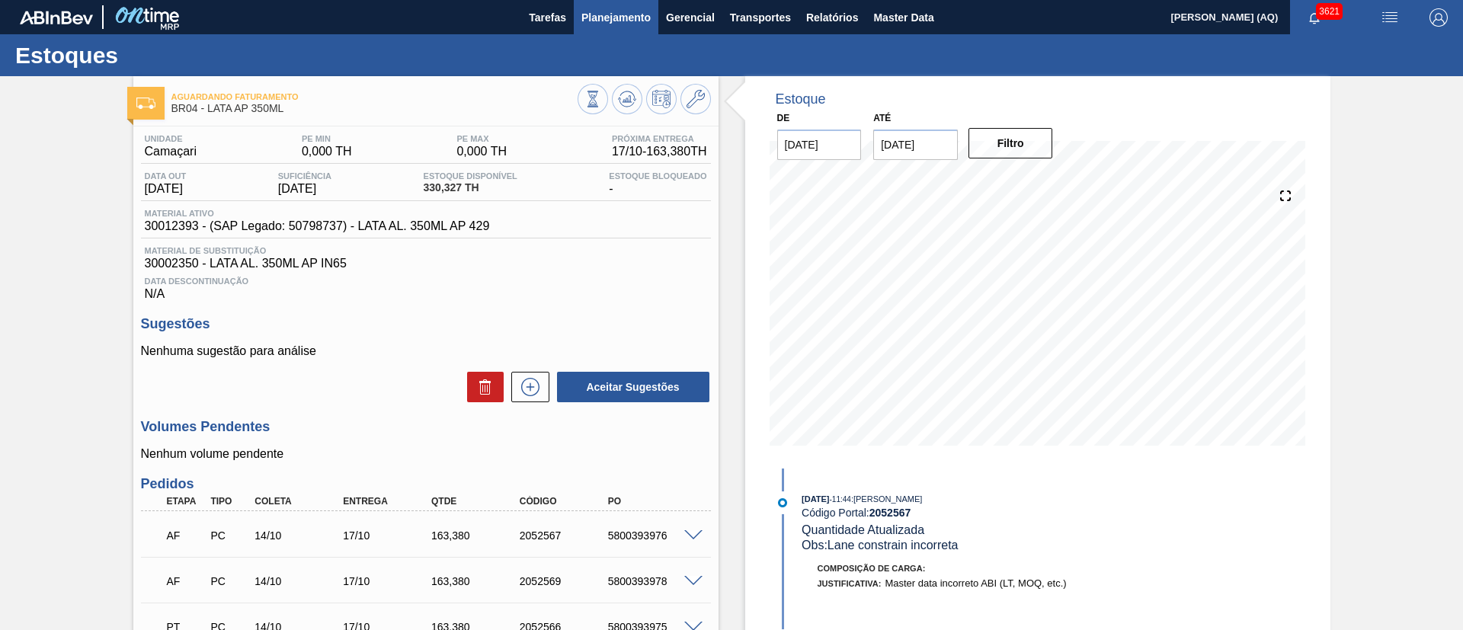
click at [643, 21] on span "Planejamento" at bounding box center [615, 17] width 69 height 18
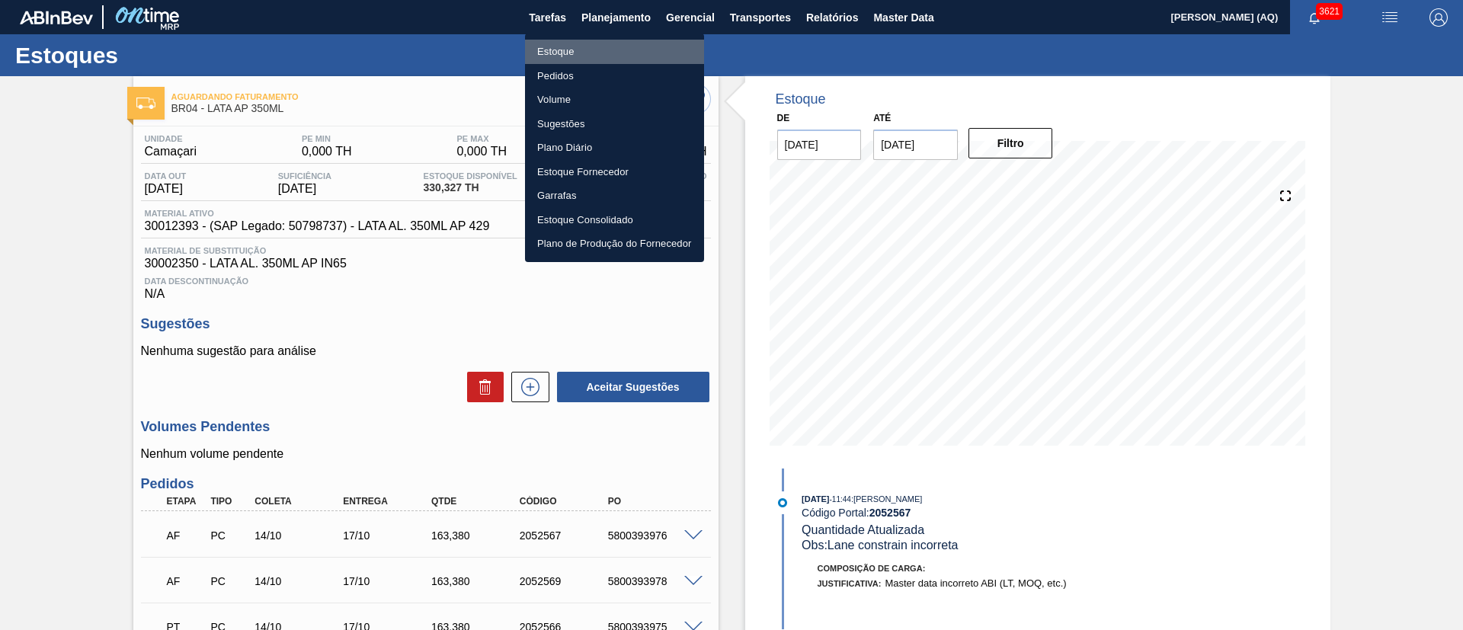
click at [571, 52] on li "Estoque" at bounding box center [614, 52] width 179 height 24
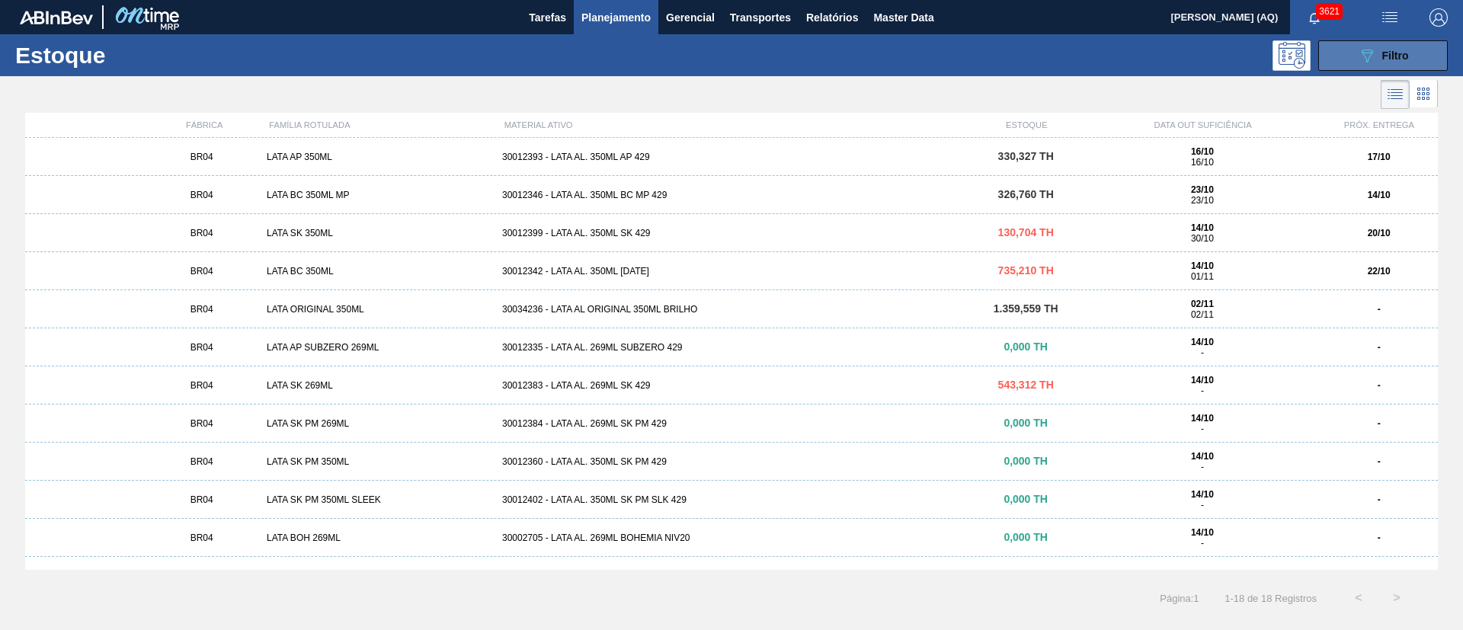
click at [1384, 53] on span "Filtro" at bounding box center [1395, 56] width 27 height 12
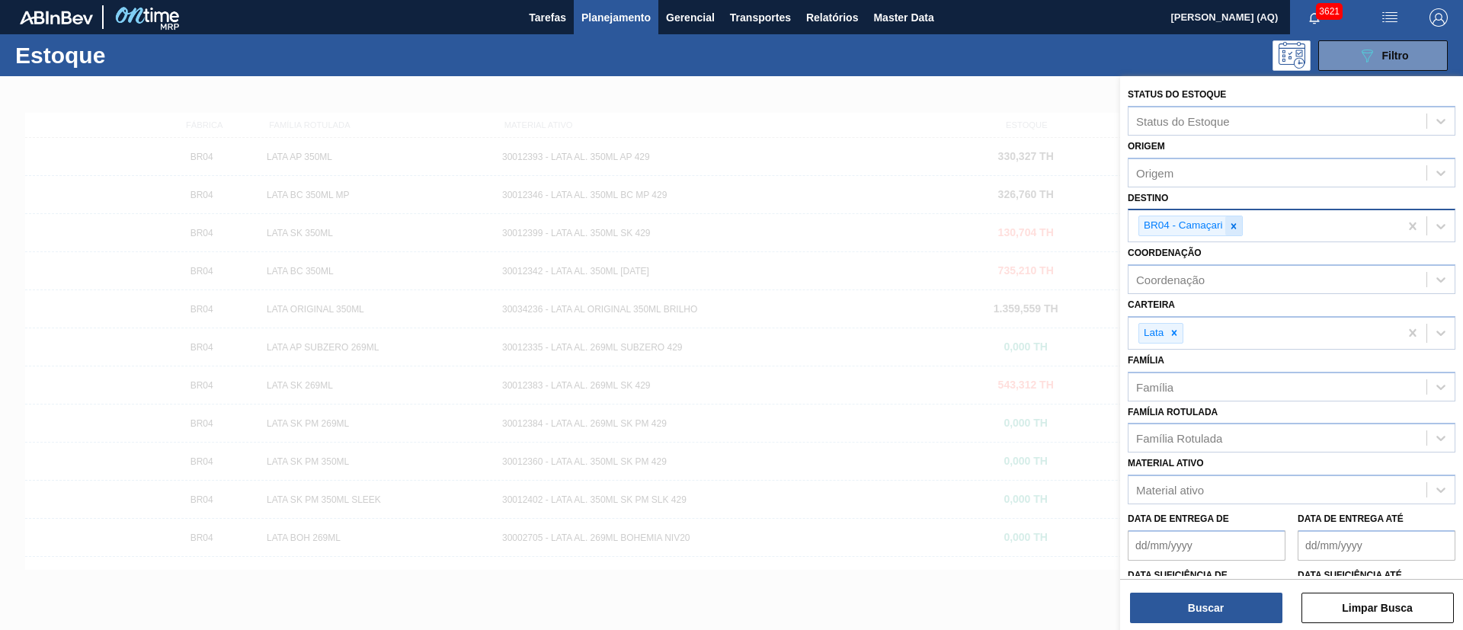
click at [1236, 224] on icon at bounding box center [1233, 226] width 11 height 11
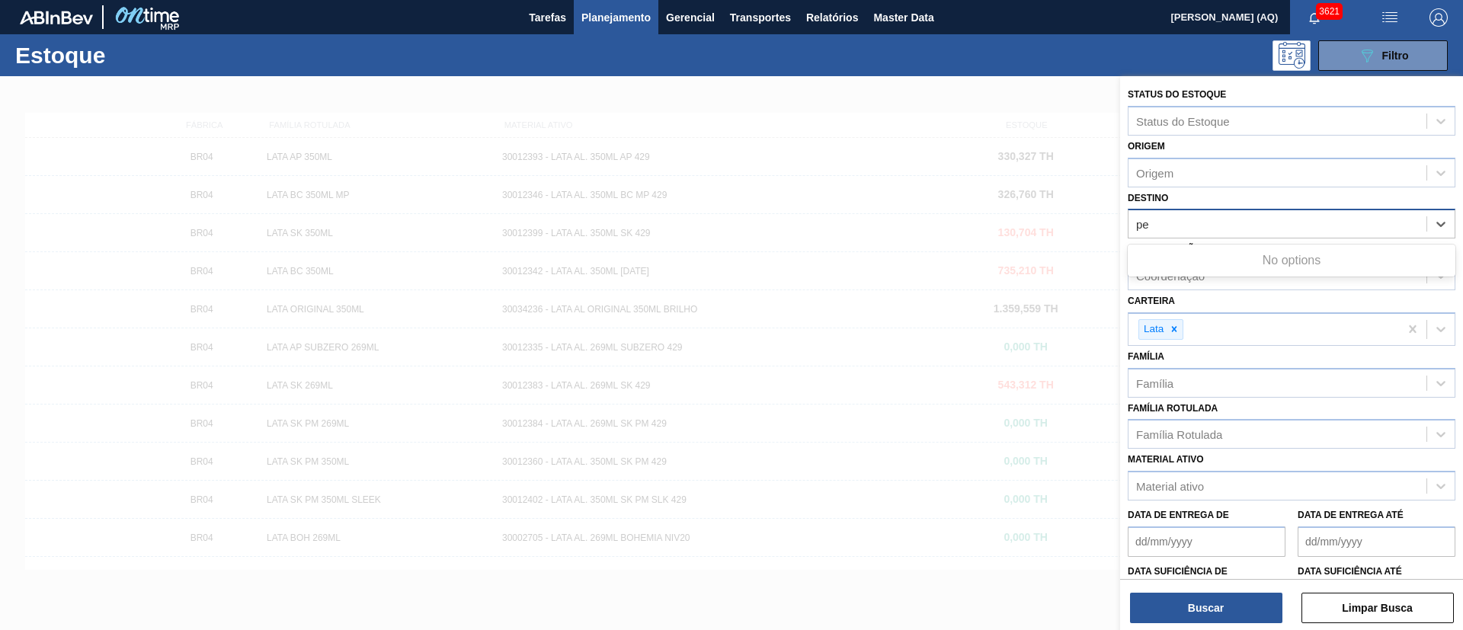
type input "p"
click at [1055, 115] on div at bounding box center [731, 391] width 1463 height 630
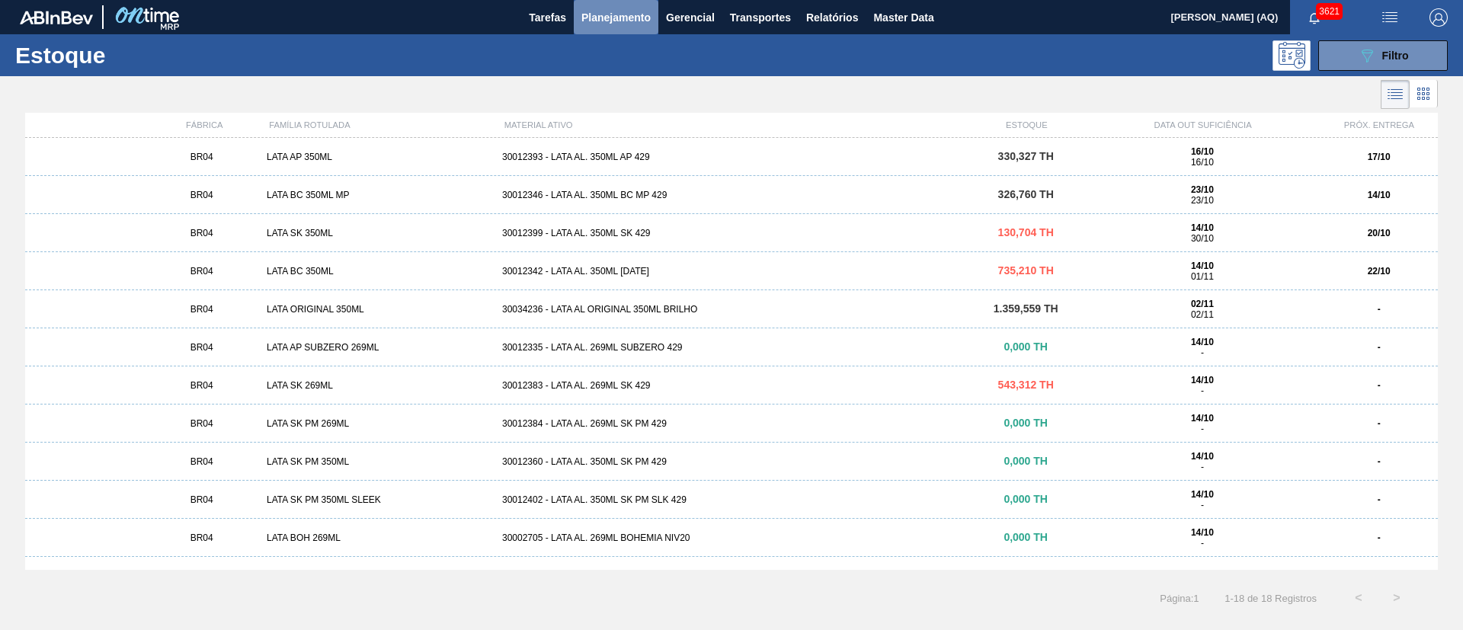
click at [615, 21] on span "Planejamento" at bounding box center [615, 17] width 69 height 18
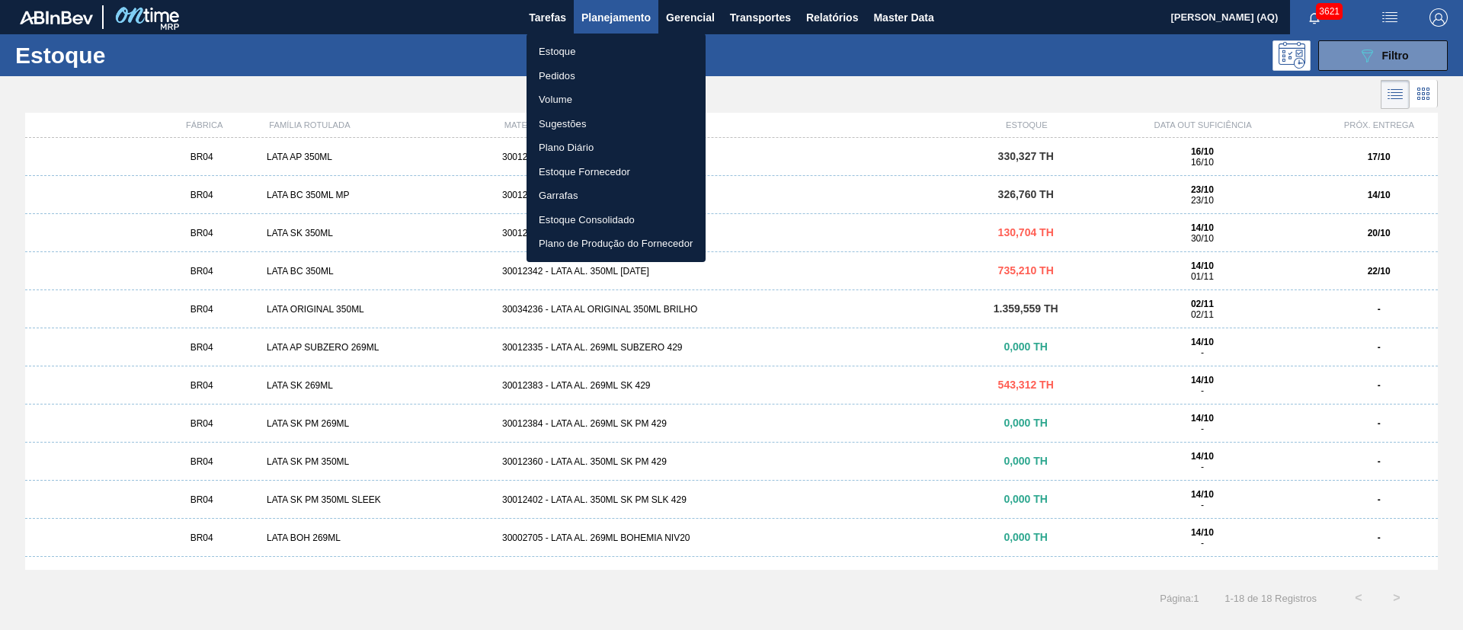
click at [573, 49] on li "Estoque" at bounding box center [616, 52] width 179 height 24
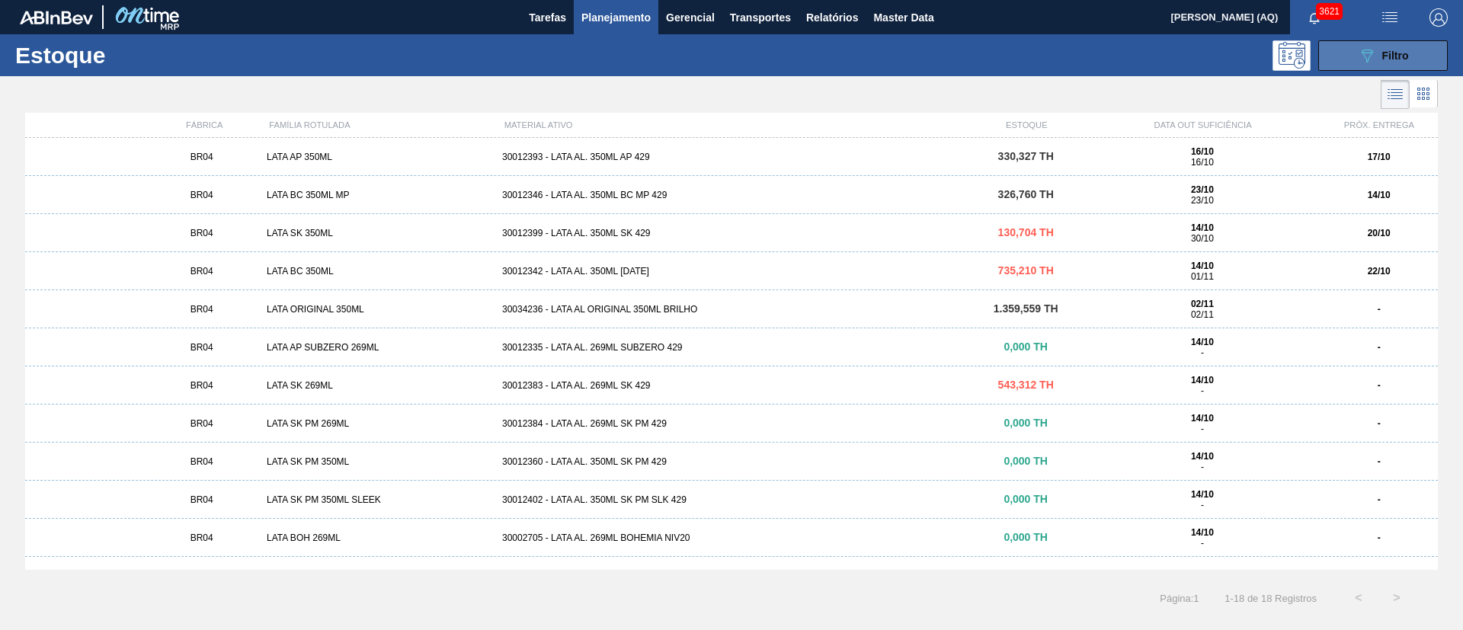
click at [1408, 59] on span "Filtro" at bounding box center [1395, 56] width 27 height 12
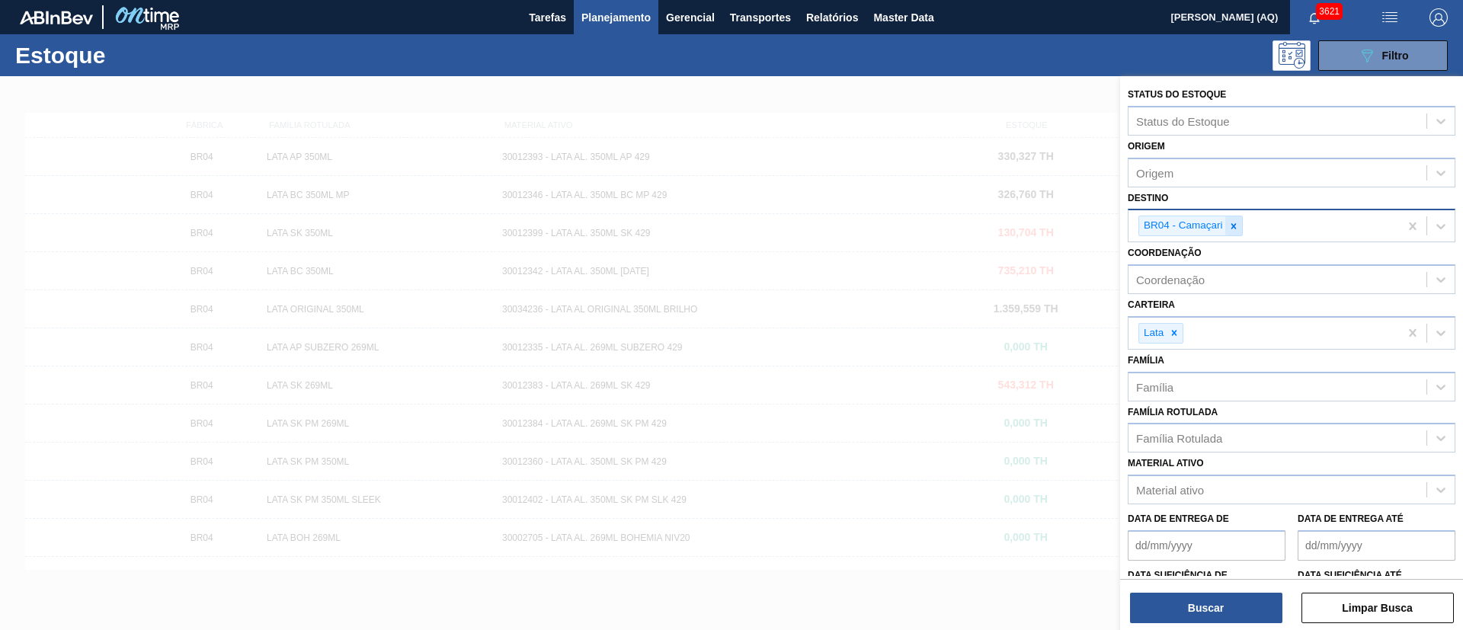
click at [1233, 227] on icon at bounding box center [1233, 225] width 5 height 5
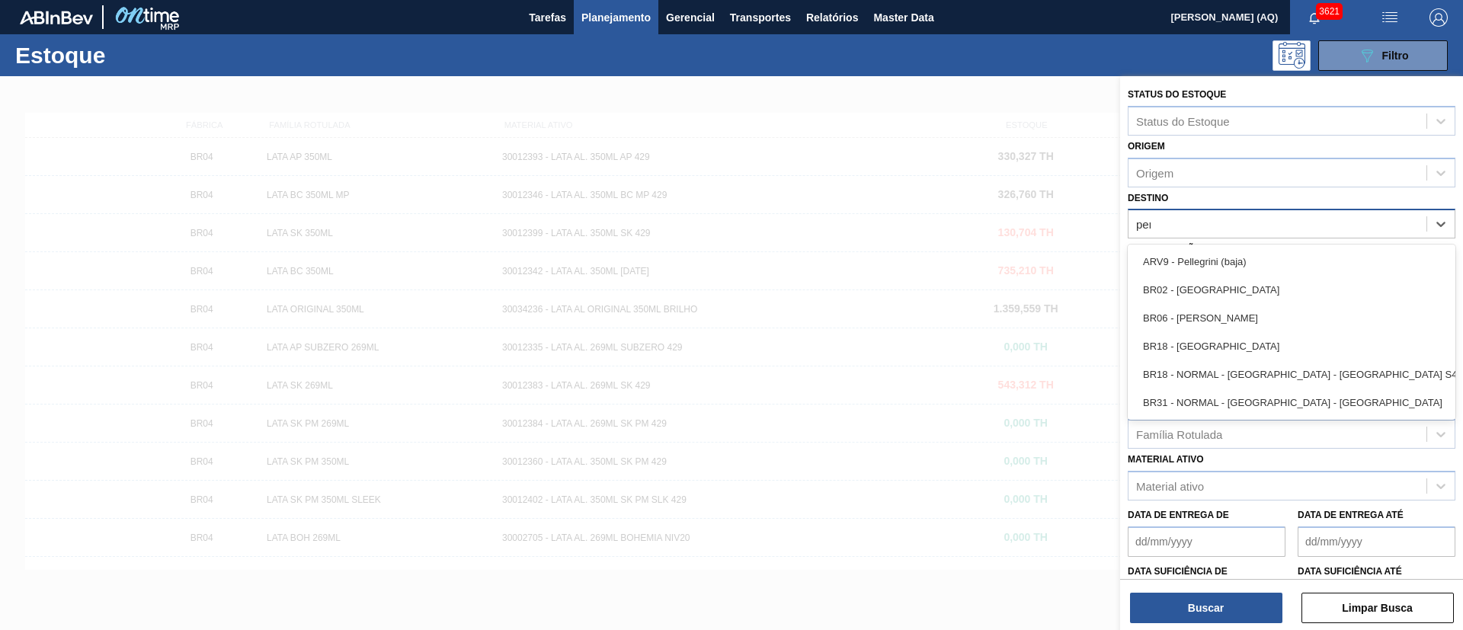
type input "pern"
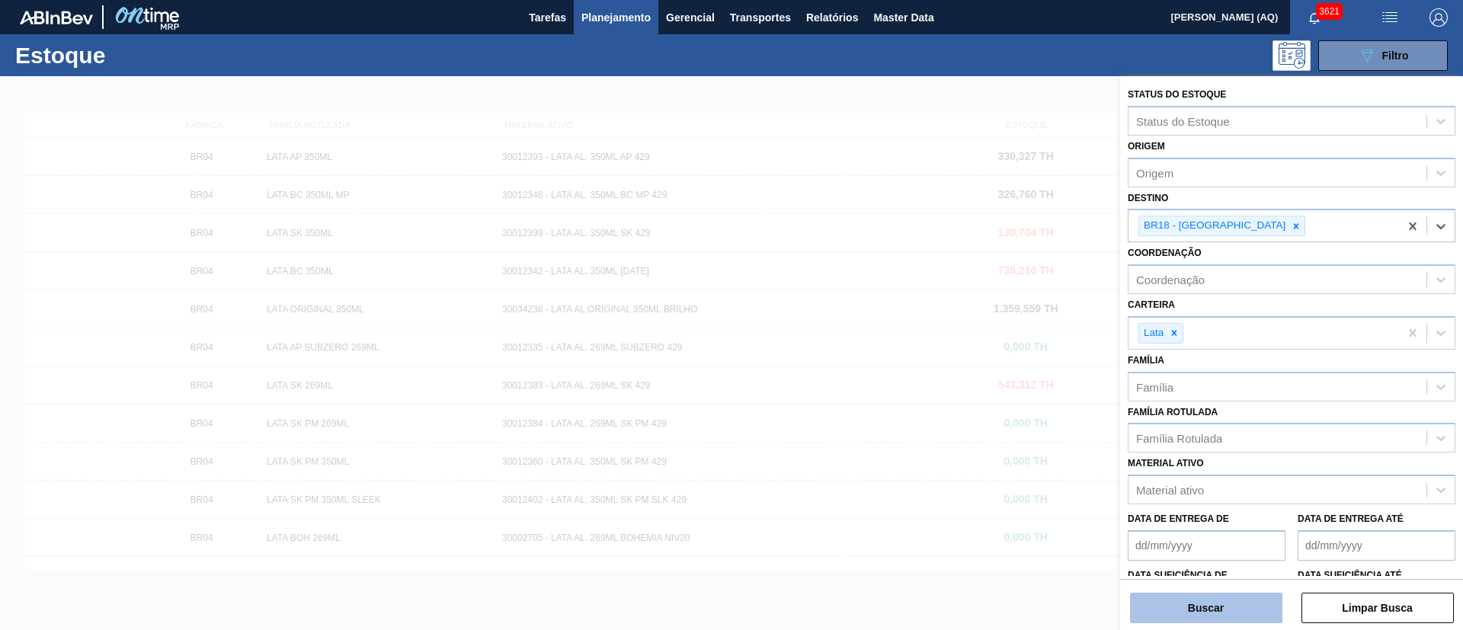
click at [1209, 600] on button "Buscar" at bounding box center [1206, 608] width 152 height 30
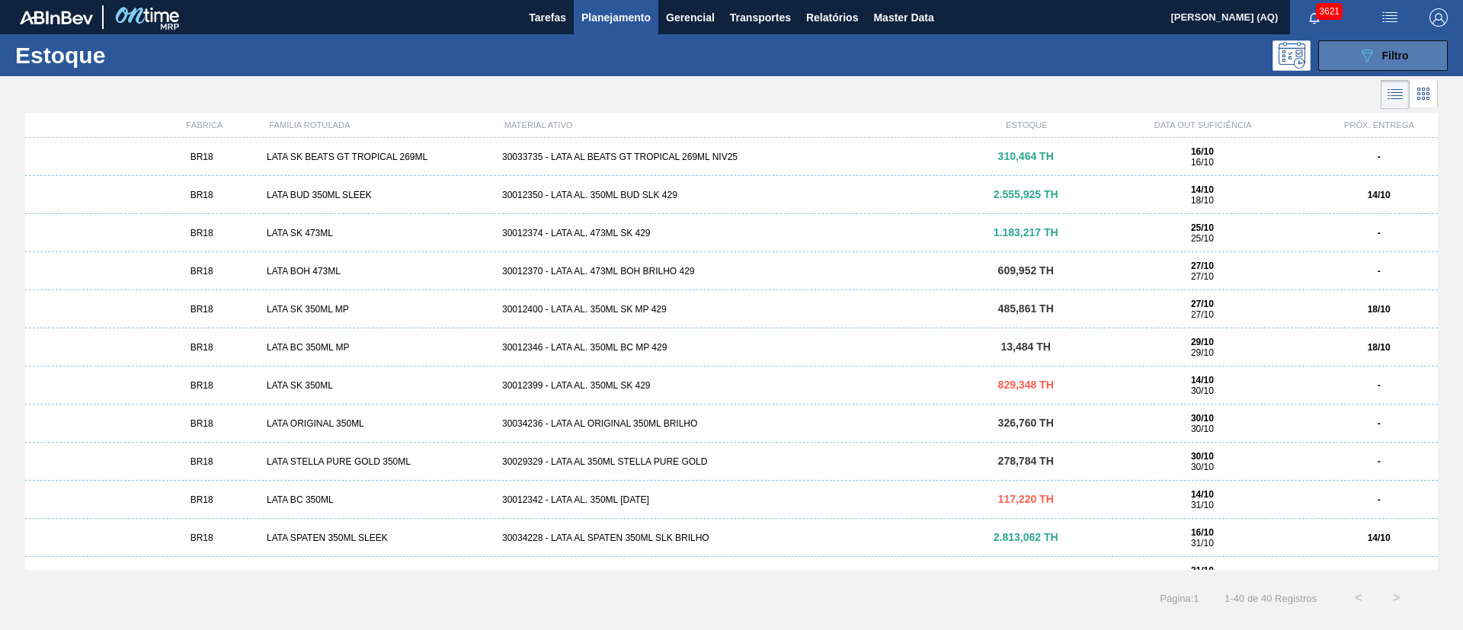
click at [1356, 51] on button "089F7B8B-B2A5-4AFE-B5C0-19BA573D28AC Filtro" at bounding box center [1383, 55] width 130 height 30
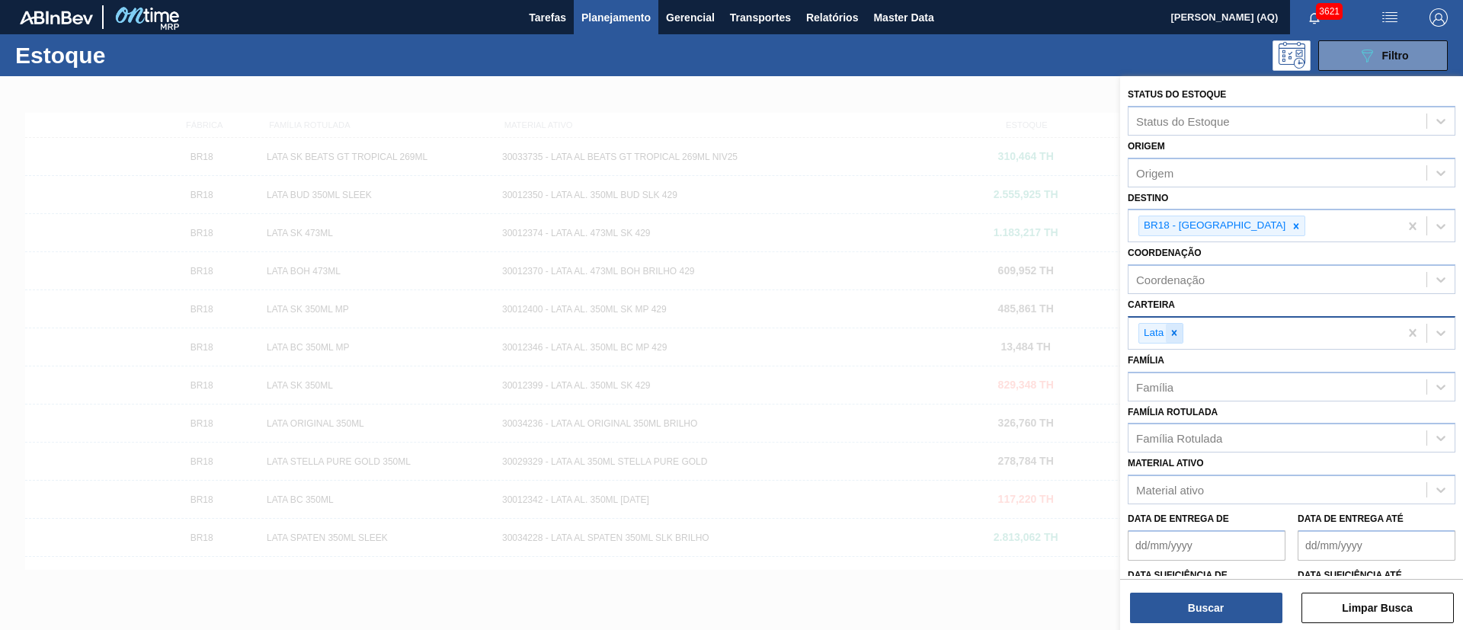
click at [1177, 328] on icon at bounding box center [1174, 333] width 11 height 11
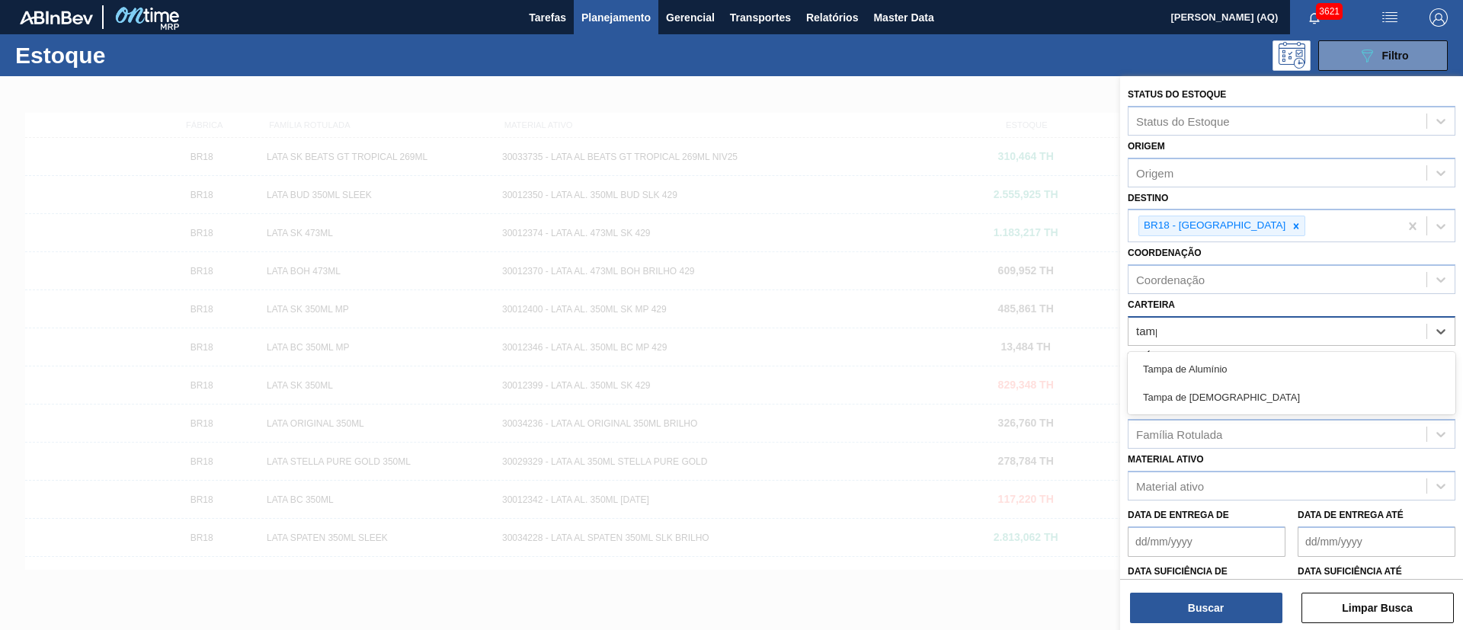
type input "[GEOGRAPHIC_DATA]"
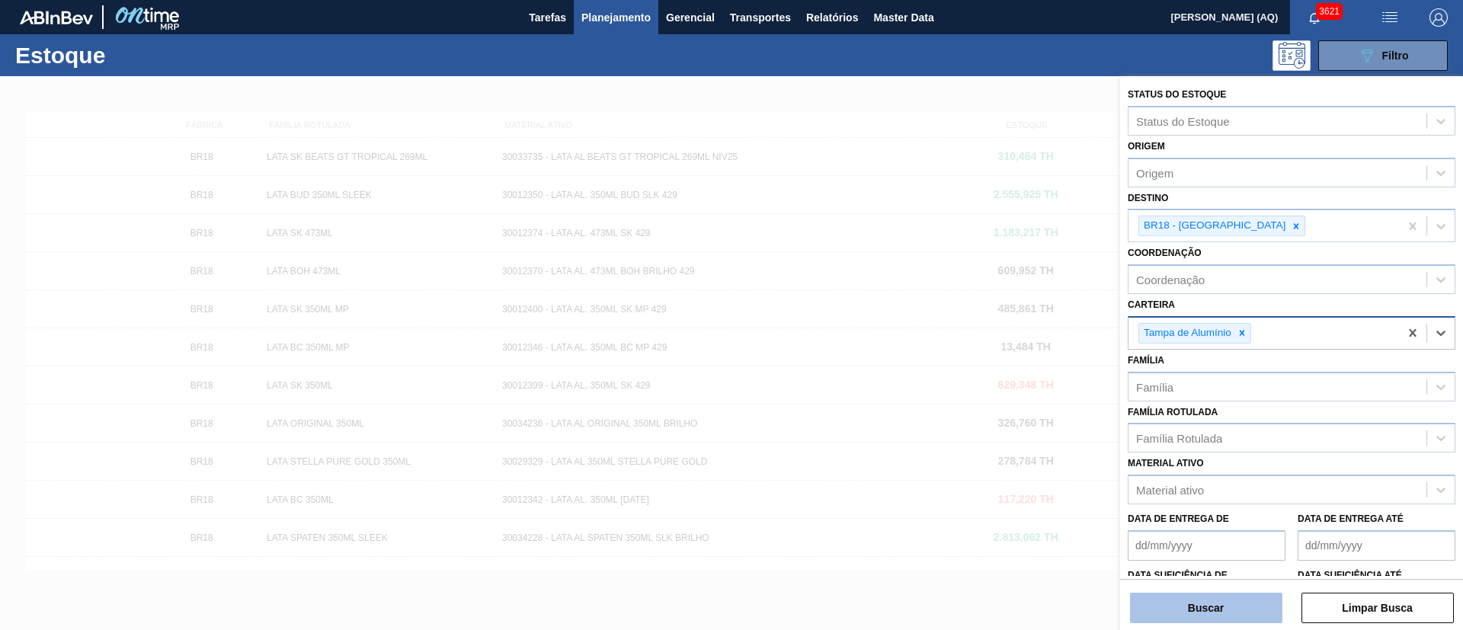
click at [1260, 594] on button "Buscar" at bounding box center [1206, 608] width 152 height 30
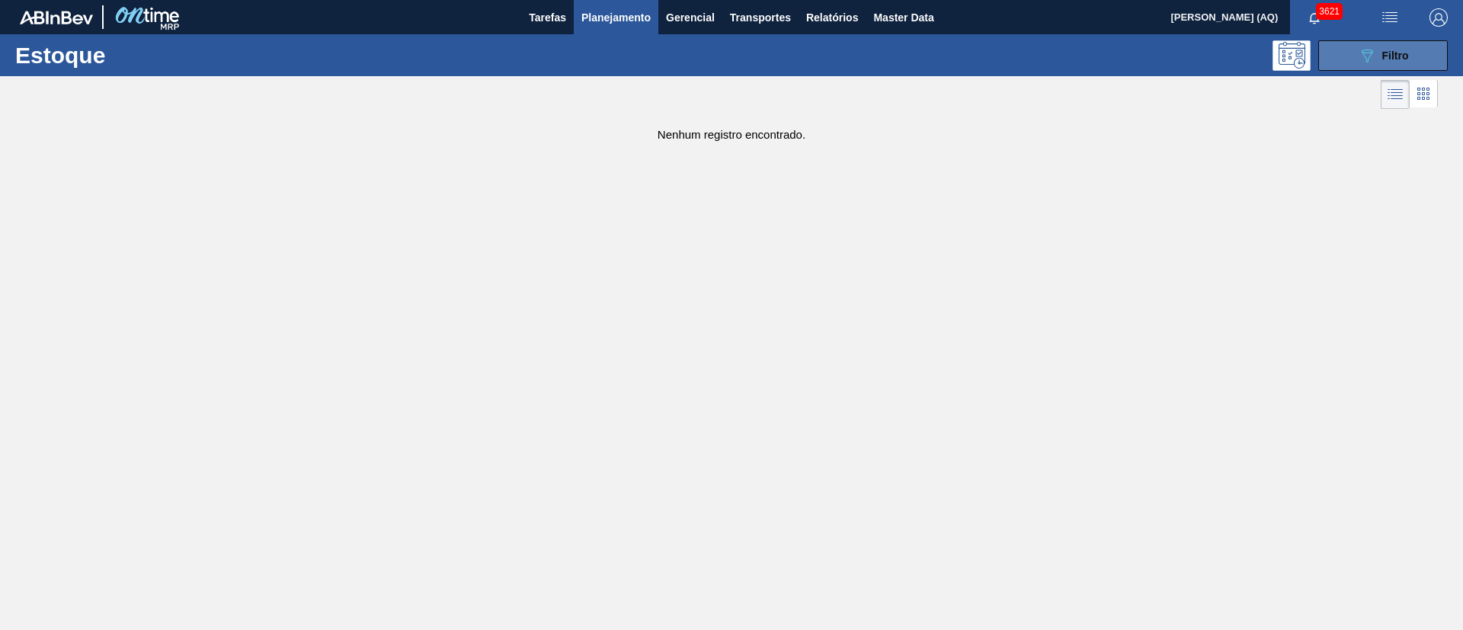
click at [1424, 48] on button "089F7B8B-B2A5-4AFE-B5C0-19BA573D28AC Filtro" at bounding box center [1383, 55] width 130 height 30
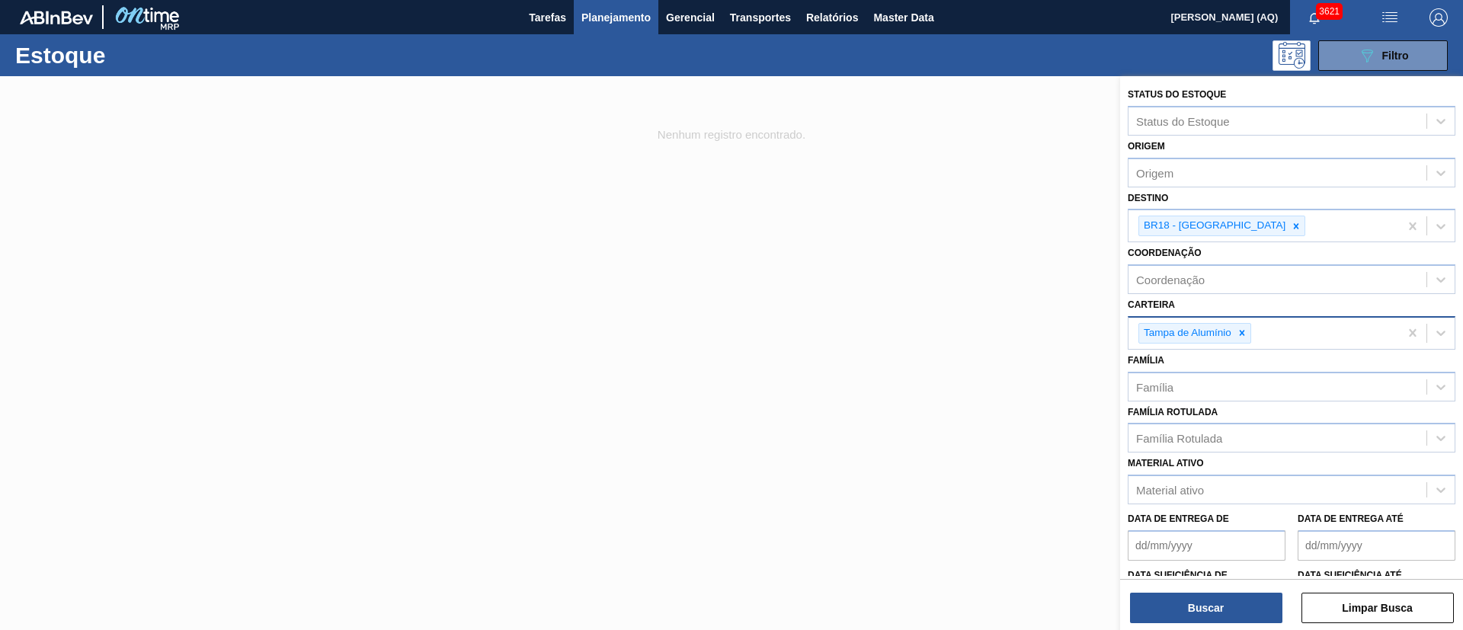
click at [1279, 328] on div "Tampa de Alumínio" at bounding box center [1264, 333] width 271 height 31
type input "[GEOGRAPHIC_DATA]"
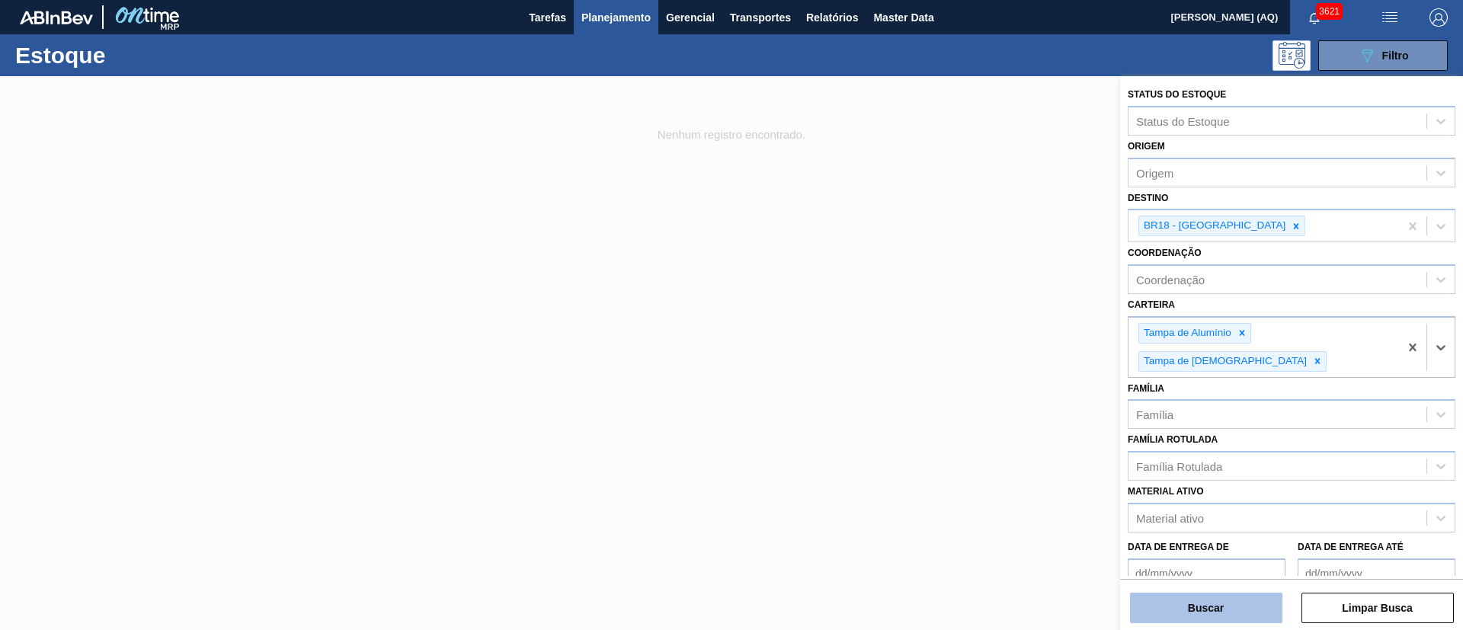
click at [1173, 610] on button "Buscar" at bounding box center [1206, 608] width 152 height 30
